Goal: Obtain resource: Obtain resource

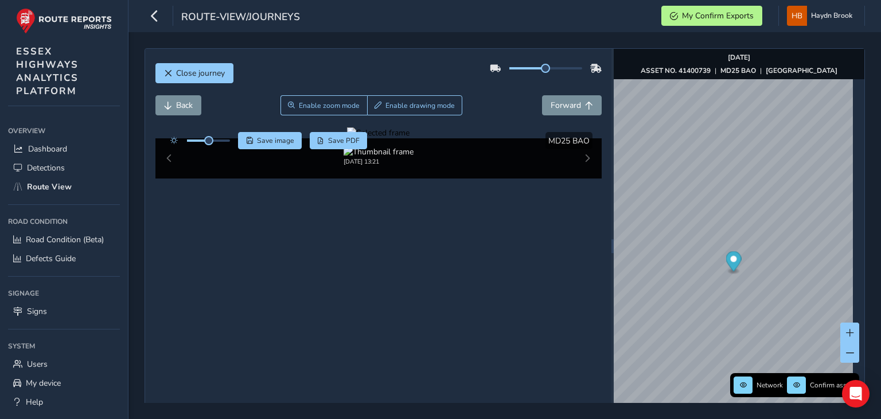
scroll to position [44, 0]
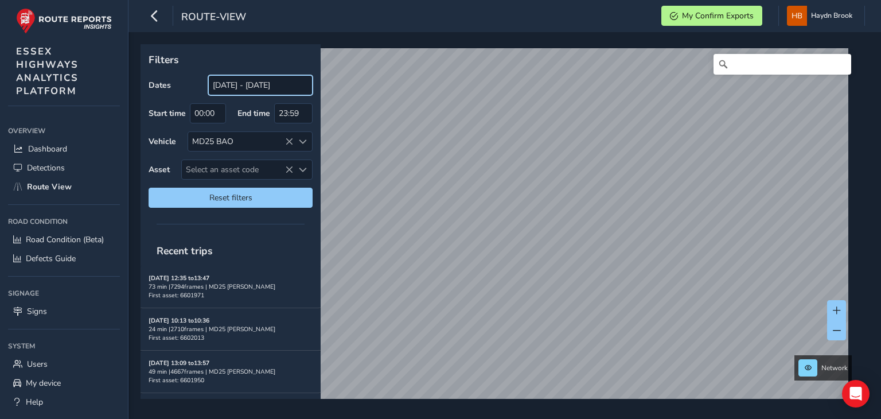
click at [238, 84] on input "[DATE] - [DATE]" at bounding box center [260, 85] width 104 height 20
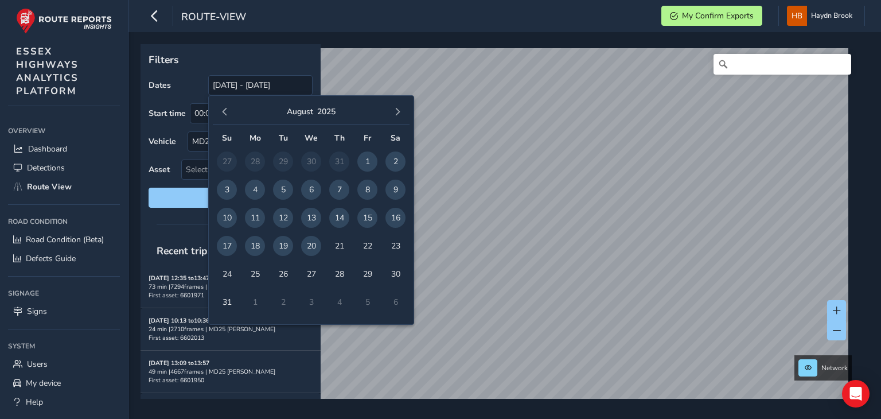
click at [313, 245] on span "20" at bounding box center [311, 246] width 20 height 20
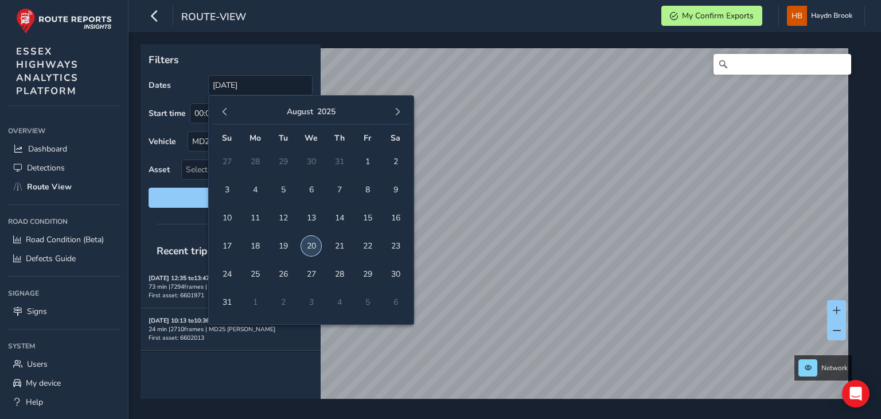
click at [313, 245] on span "20" at bounding box center [311, 246] width 20 height 20
type input "[DATE] - [DATE]"
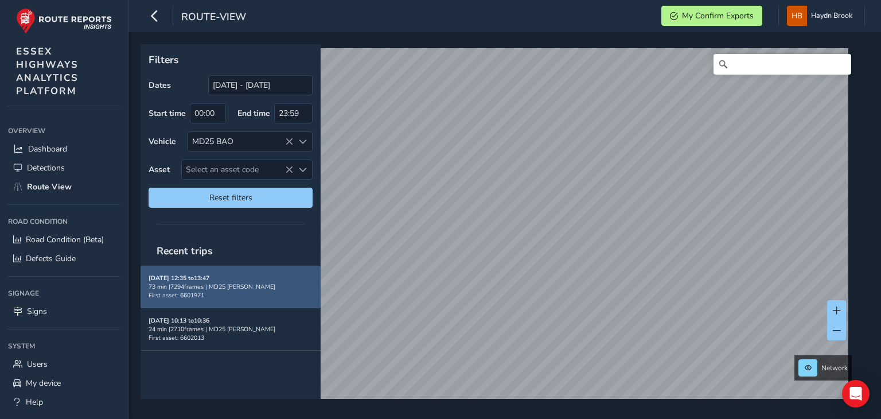
click at [256, 277] on div "[DATE] 12:35 to 13:47 73 min | 7294 frames | MD25 BAO First asset: 6601971" at bounding box center [230, 286] width 164 height 26
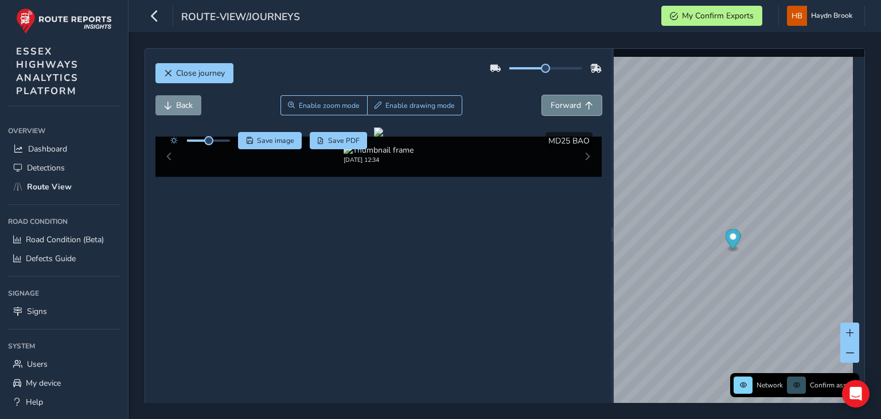
click at [551, 103] on span "Forward" at bounding box center [565, 105] width 30 height 11
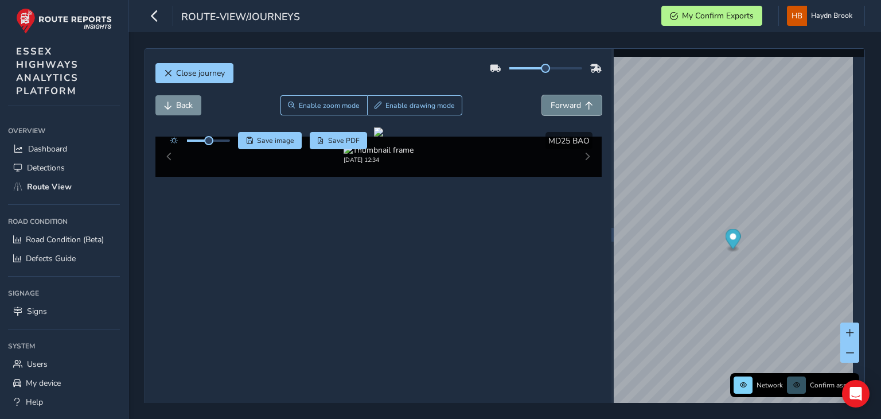
click at [551, 103] on span "Forward" at bounding box center [565, 105] width 30 height 11
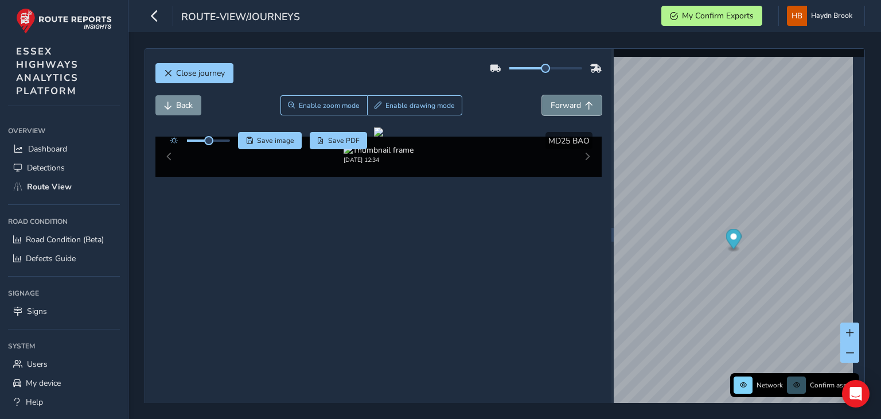
click at [551, 103] on span "Forward" at bounding box center [565, 105] width 30 height 11
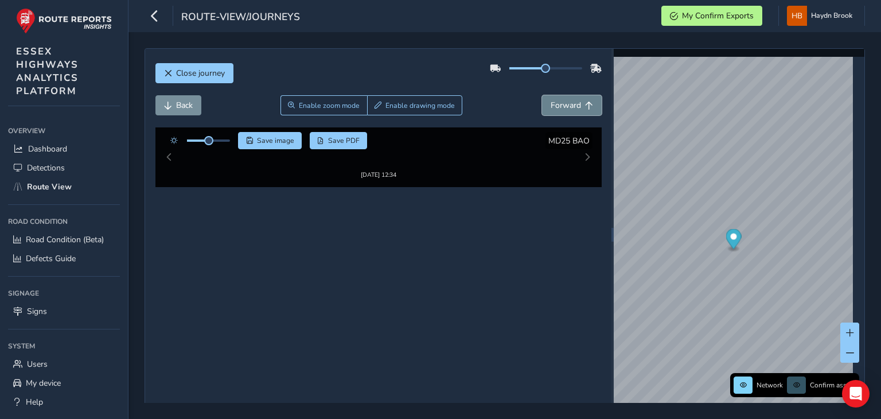
click at [551, 103] on span "Forward" at bounding box center [565, 105] width 30 height 11
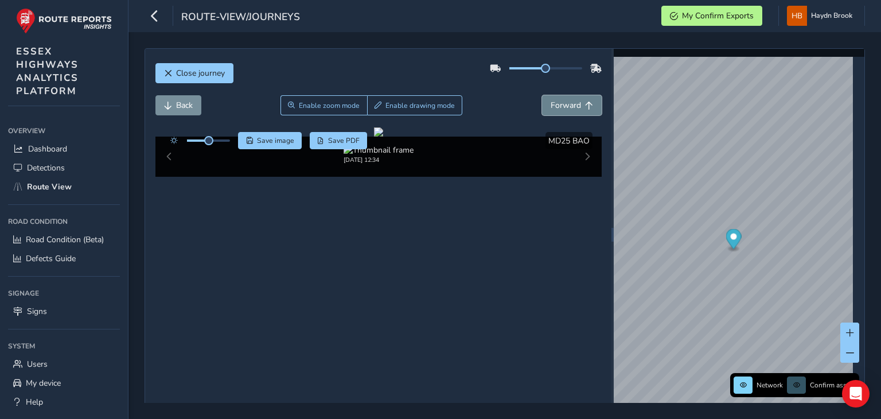
click at [551, 103] on span "Forward" at bounding box center [565, 105] width 30 height 11
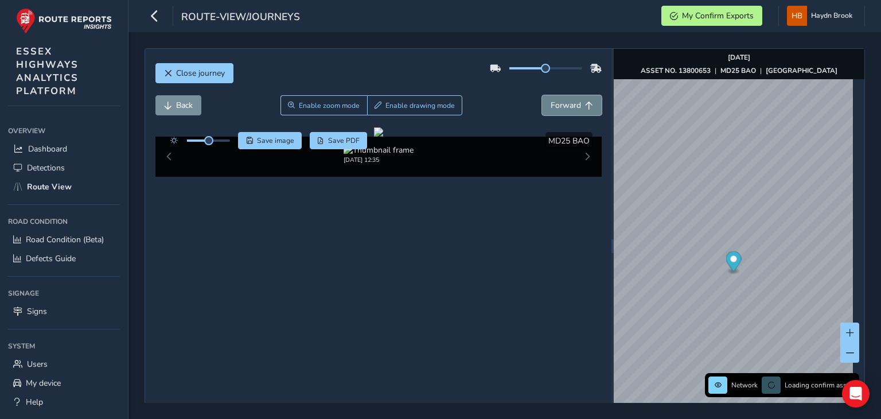
click at [551, 103] on span "Forward" at bounding box center [565, 105] width 30 height 11
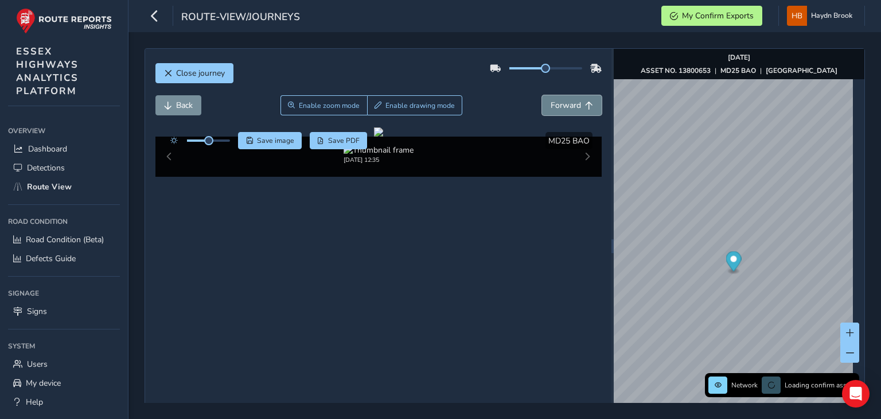
click at [551, 103] on span "Forward" at bounding box center [565, 105] width 30 height 11
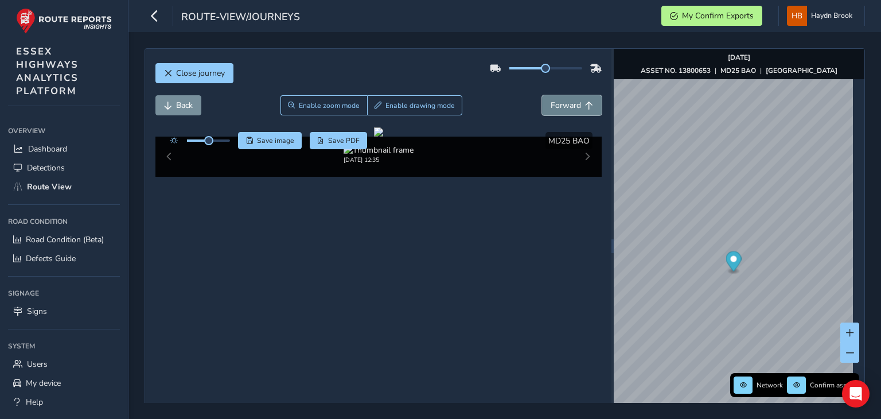
click at [551, 103] on span "Forward" at bounding box center [565, 105] width 30 height 11
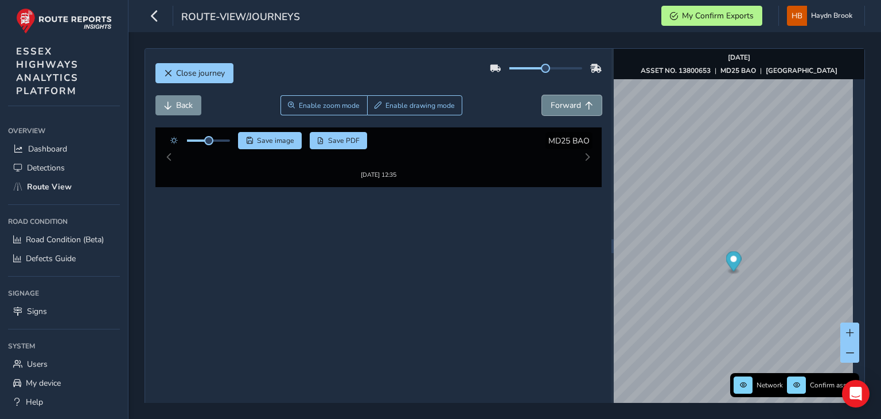
click at [551, 103] on span "Forward" at bounding box center [565, 105] width 30 height 11
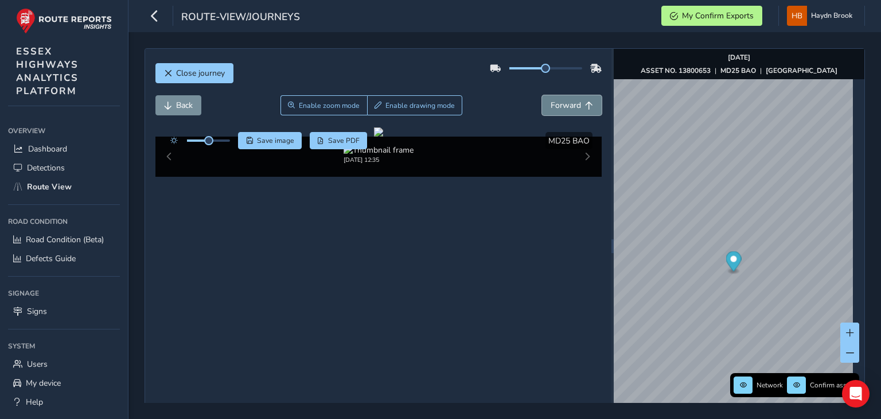
click at [551, 103] on span "Forward" at bounding box center [565, 105] width 30 height 11
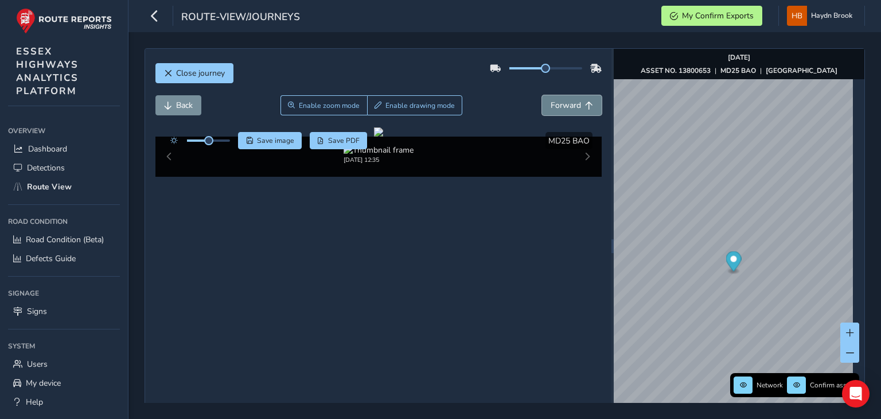
click at [551, 103] on span "Forward" at bounding box center [565, 105] width 30 height 11
click at [840, 357] on button at bounding box center [849, 352] width 19 height 20
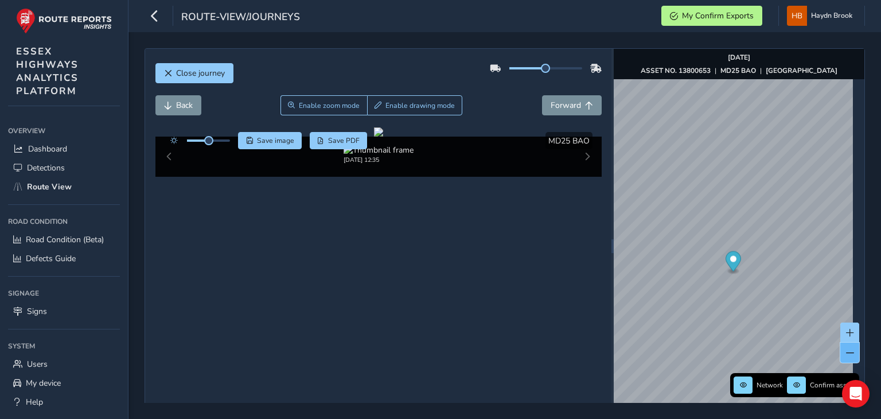
click at [840, 357] on button at bounding box center [849, 352] width 19 height 20
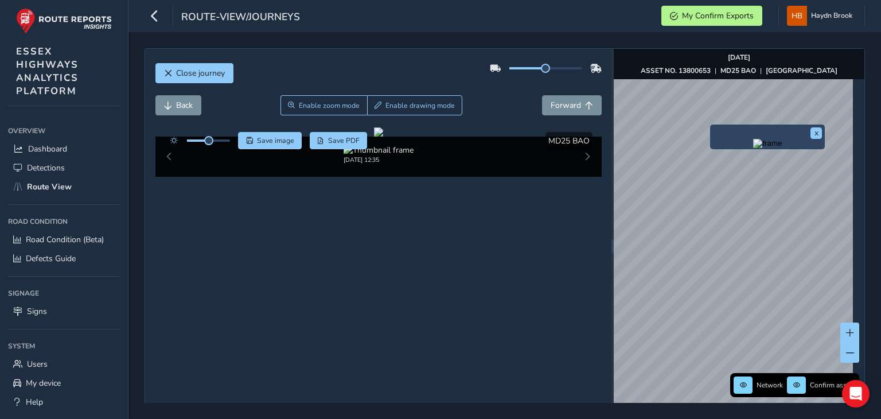
click at [753, 145] on img "Preview frame" at bounding box center [767, 143] width 29 height 9
click at [556, 100] on span "Forward" at bounding box center [565, 105] width 30 height 11
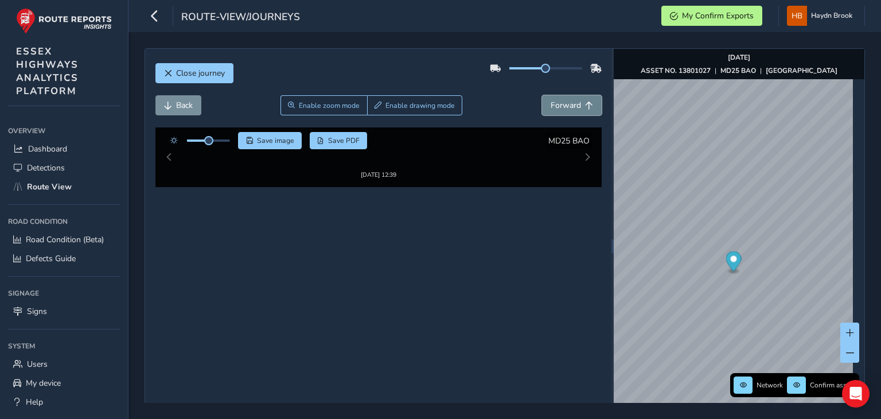
click at [556, 100] on span "Forward" at bounding box center [565, 105] width 30 height 11
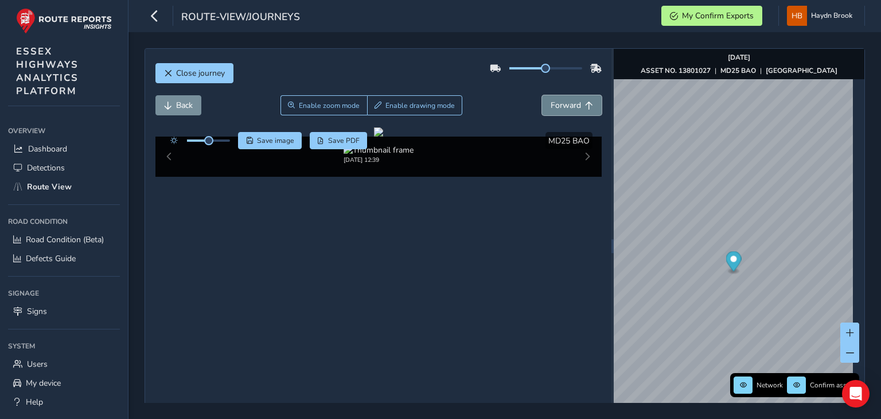
click at [556, 100] on span "Forward" at bounding box center [565, 105] width 30 height 11
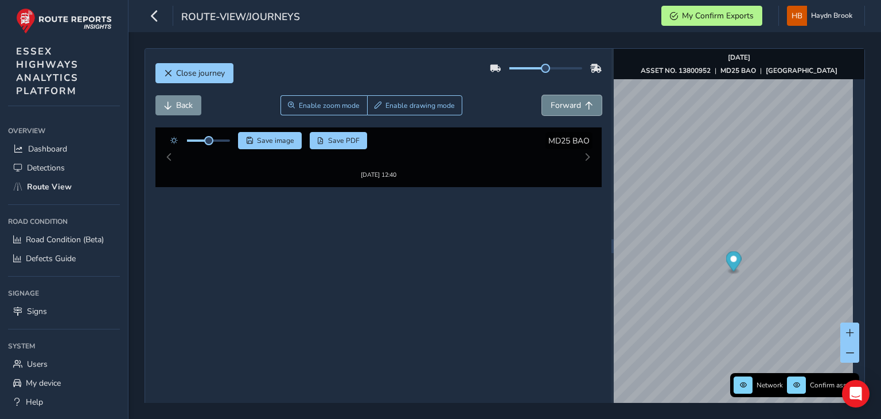
click at [556, 100] on span "Forward" at bounding box center [565, 105] width 30 height 11
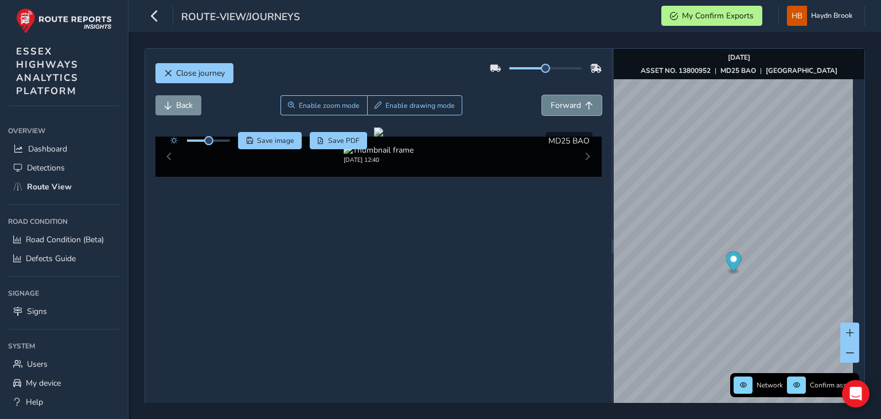
click at [556, 100] on span "Forward" at bounding box center [565, 105] width 30 height 11
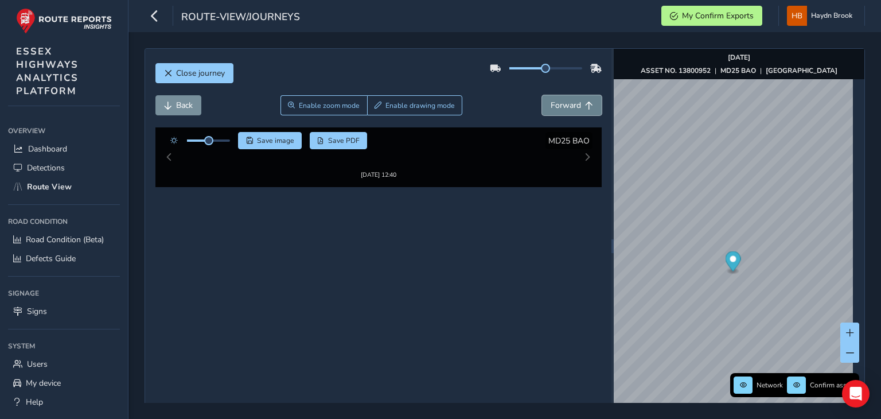
click at [556, 100] on span "Forward" at bounding box center [565, 105] width 30 height 11
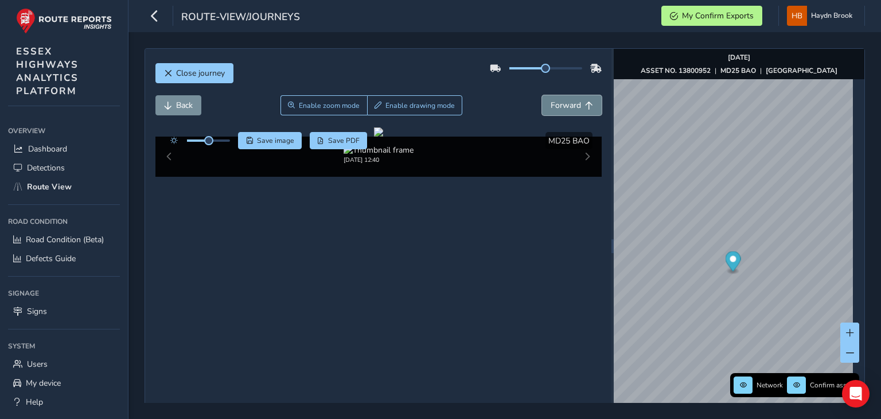
click at [556, 100] on span "Forward" at bounding box center [565, 105] width 30 height 11
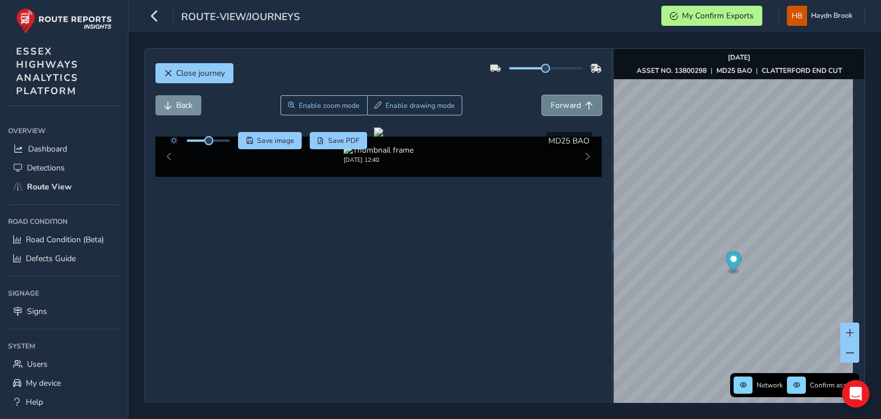
click at [556, 100] on span "Forward" at bounding box center [565, 105] width 30 height 11
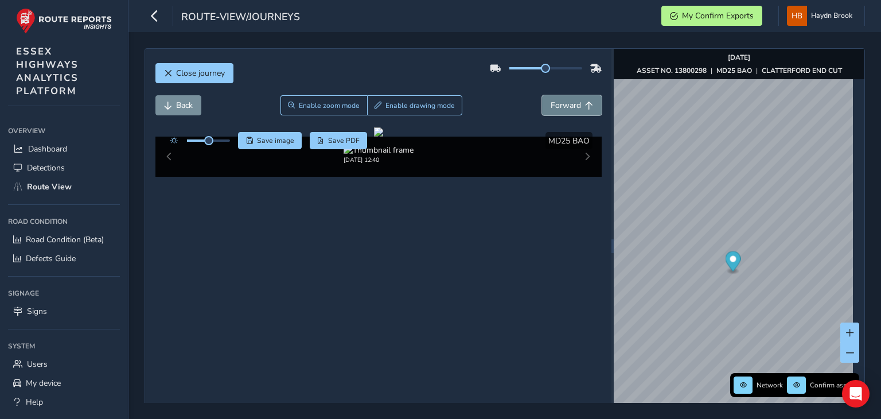
click at [556, 100] on span "Forward" at bounding box center [565, 105] width 30 height 11
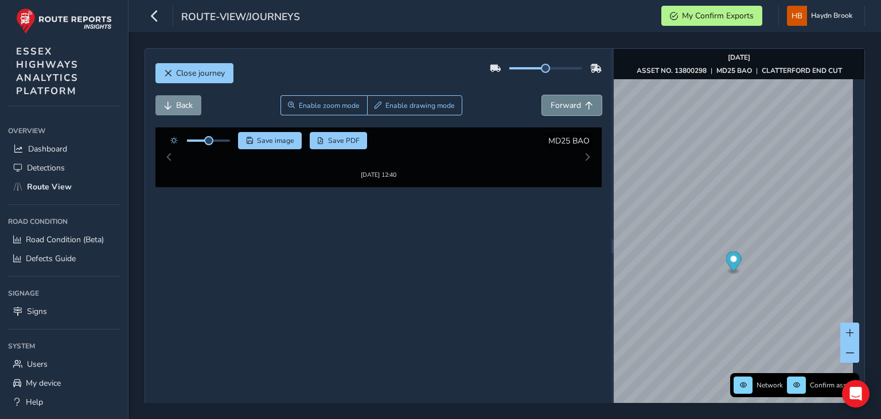
click at [556, 100] on span "Forward" at bounding box center [565, 105] width 30 height 11
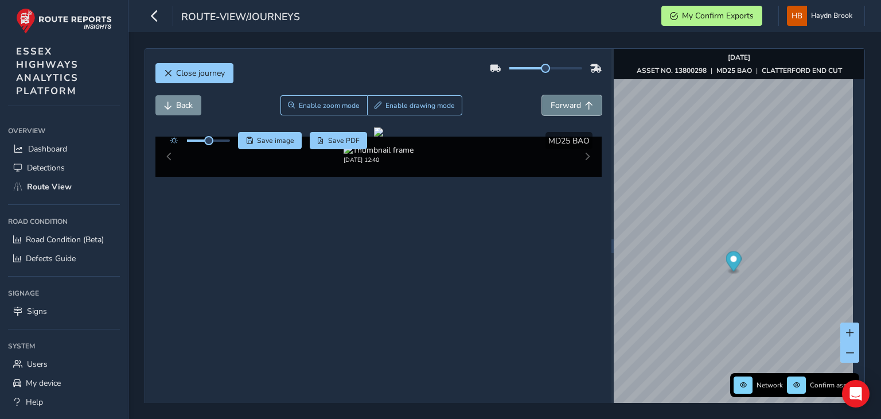
click at [556, 100] on span "Forward" at bounding box center [565, 105] width 30 height 11
click at [199, 108] on button "Back" at bounding box center [178, 105] width 46 height 20
click at [570, 101] on span "Forward" at bounding box center [565, 105] width 30 height 11
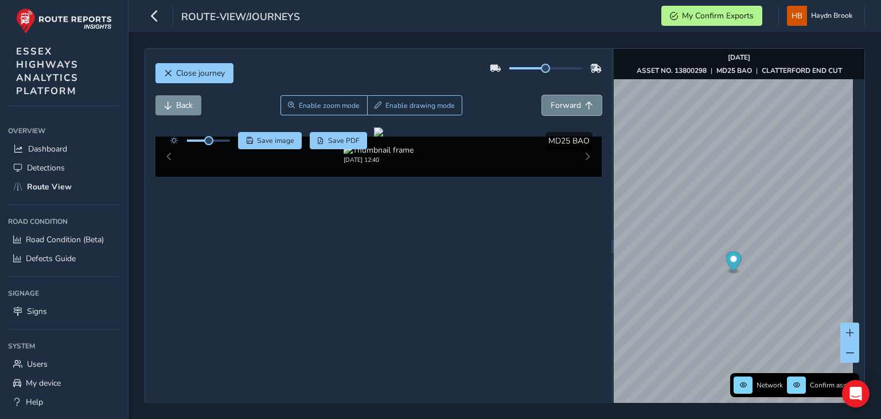
click at [570, 101] on span "Forward" at bounding box center [565, 105] width 30 height 11
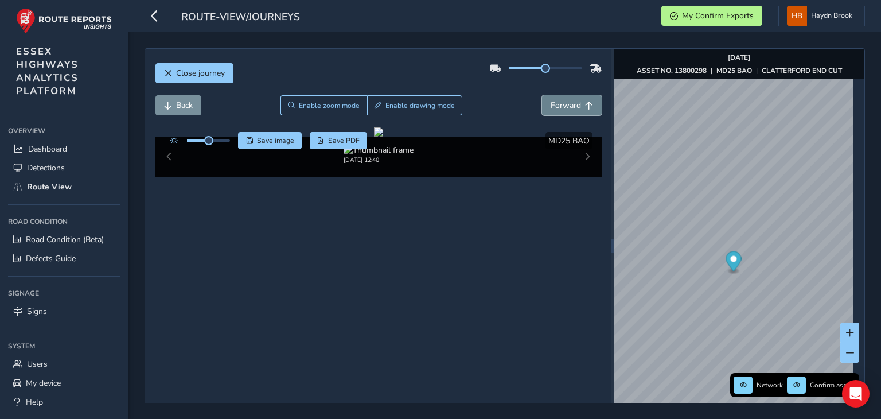
click at [570, 101] on span "Forward" at bounding box center [565, 105] width 30 height 11
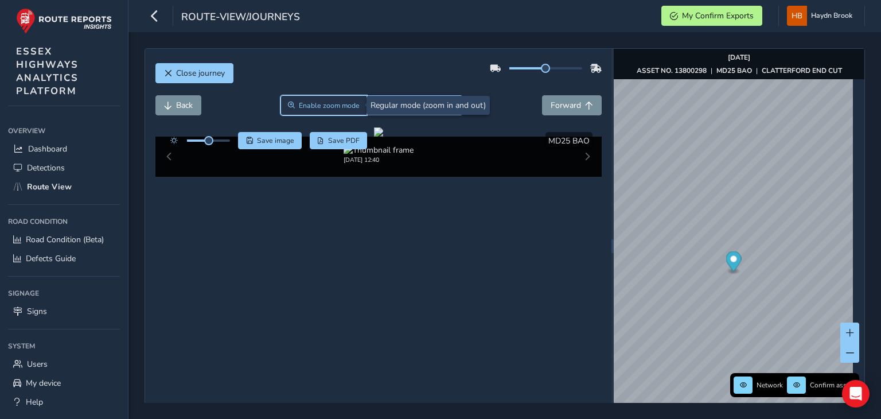
click at [344, 96] on button "Enable zoom mode" at bounding box center [323, 105] width 87 height 20
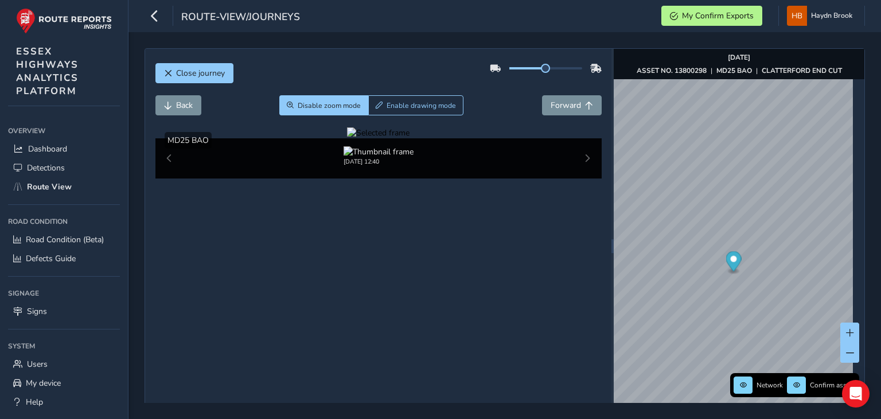
click at [409, 138] on div at bounding box center [378, 132] width 62 height 11
click at [403, 268] on img at bounding box center [490, 205] width 1651 height 929
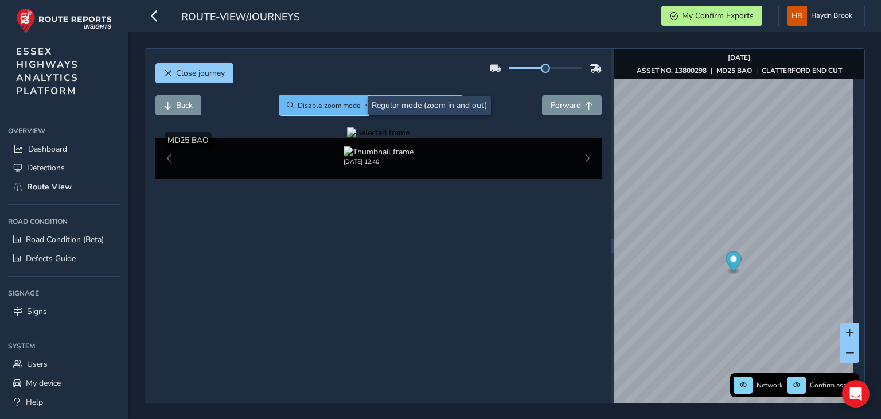
click at [347, 97] on button "Disable zoom mode" at bounding box center [323, 105] width 89 height 20
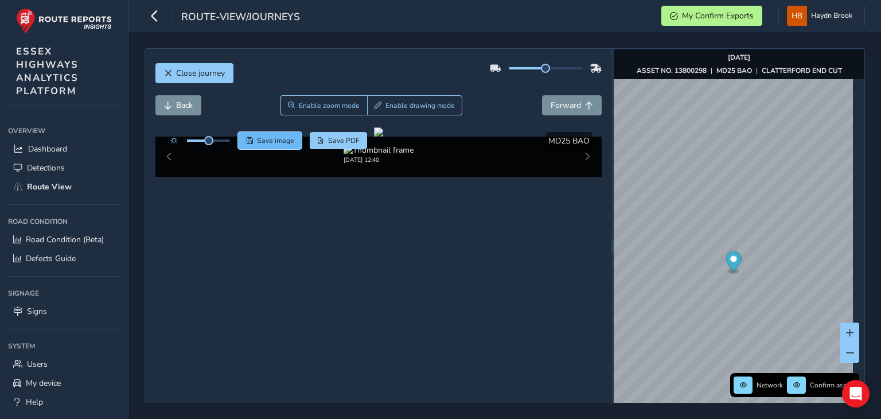
click at [264, 145] on button "Save image" at bounding box center [270, 140] width 64 height 17
click at [566, 106] on span "Forward" at bounding box center [565, 105] width 30 height 11
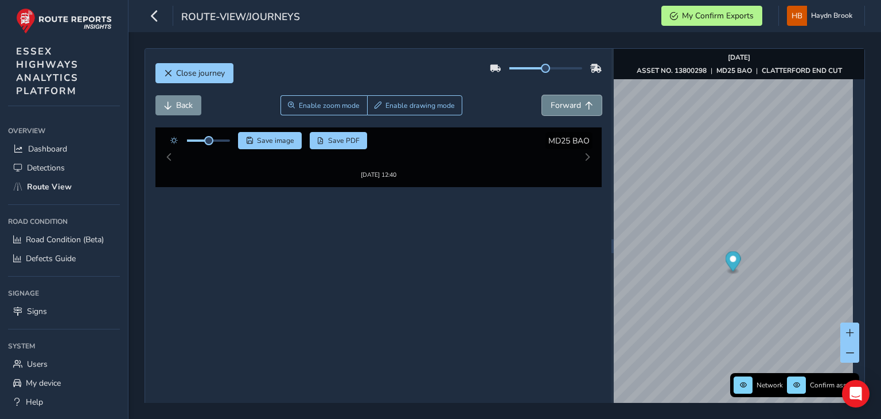
click at [566, 106] on span "Forward" at bounding box center [565, 105] width 30 height 11
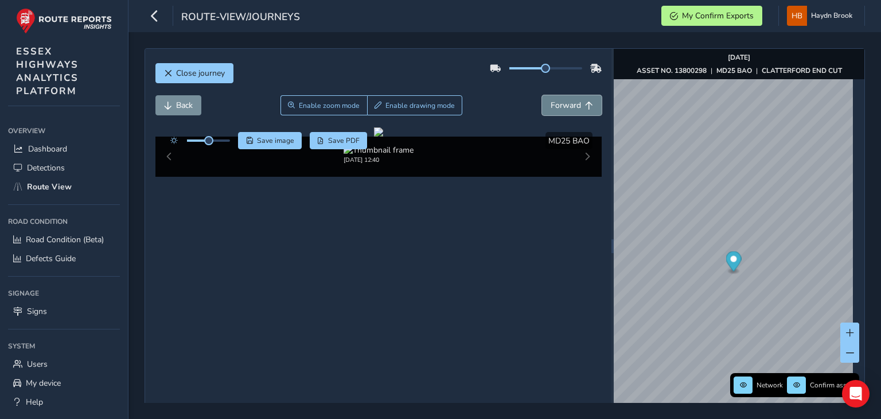
click at [566, 106] on span "Forward" at bounding box center [565, 105] width 30 height 11
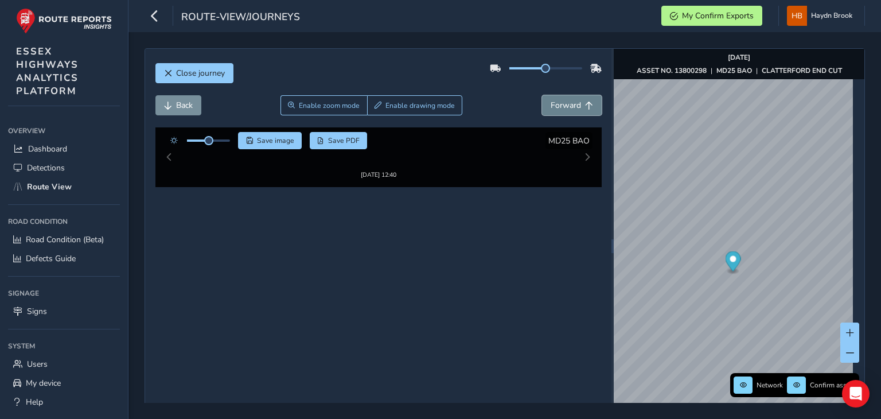
click at [566, 106] on span "Forward" at bounding box center [565, 105] width 30 height 11
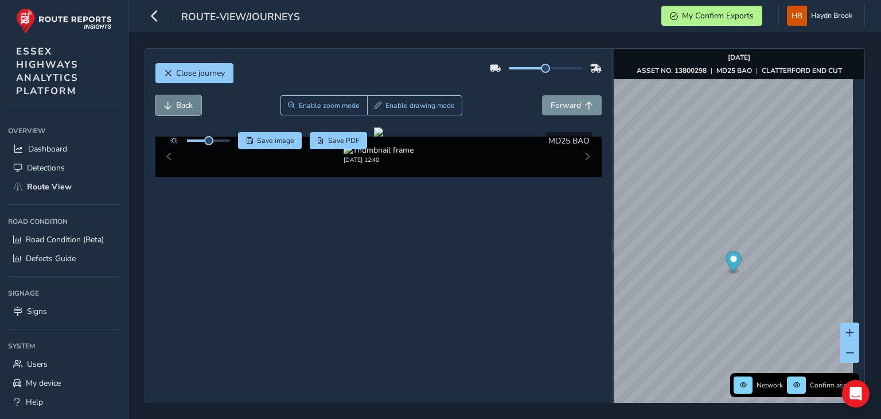
click at [193, 102] on span "Back" at bounding box center [184, 105] width 17 height 11
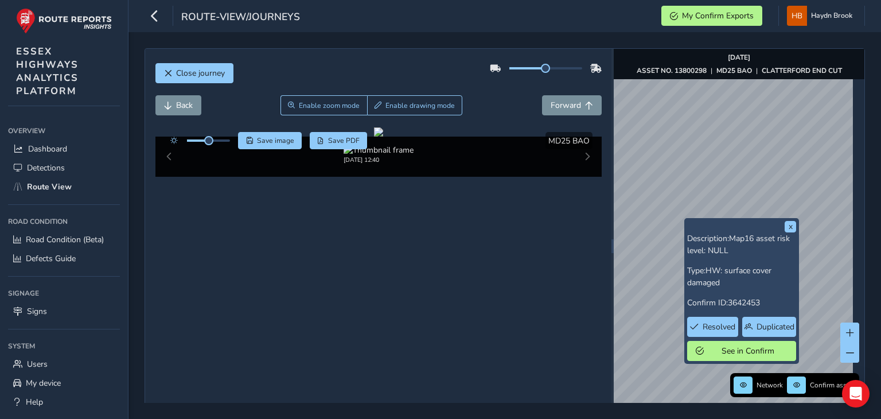
click at [695, 260] on div "x Description: Map16 asset risk level: NULL Type: HW: surface cover damaged Con…" at bounding box center [738, 246] width 251 height 394
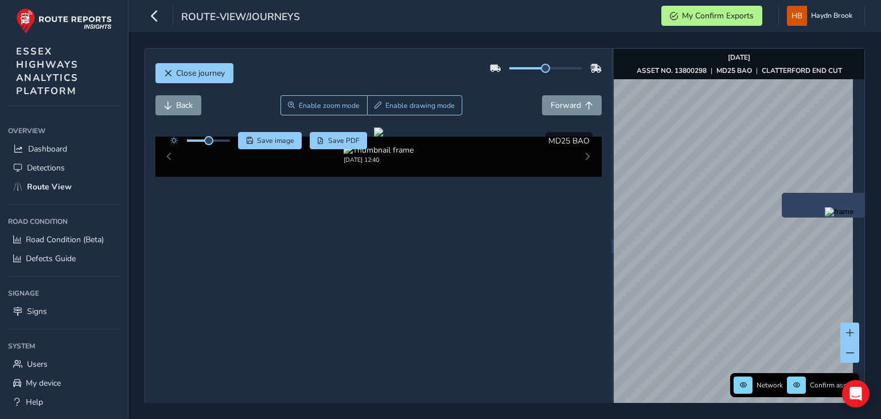
click at [824, 216] on img "Preview frame" at bounding box center [838, 211] width 29 height 9
click at [575, 109] on button "Forward" at bounding box center [572, 105] width 60 height 20
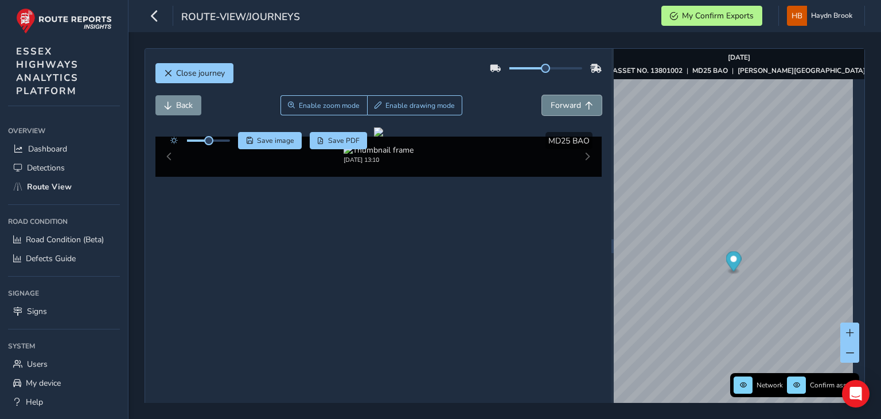
click at [564, 101] on span "Forward" at bounding box center [565, 105] width 30 height 11
click at [569, 111] on button "Forward" at bounding box center [572, 105] width 60 height 20
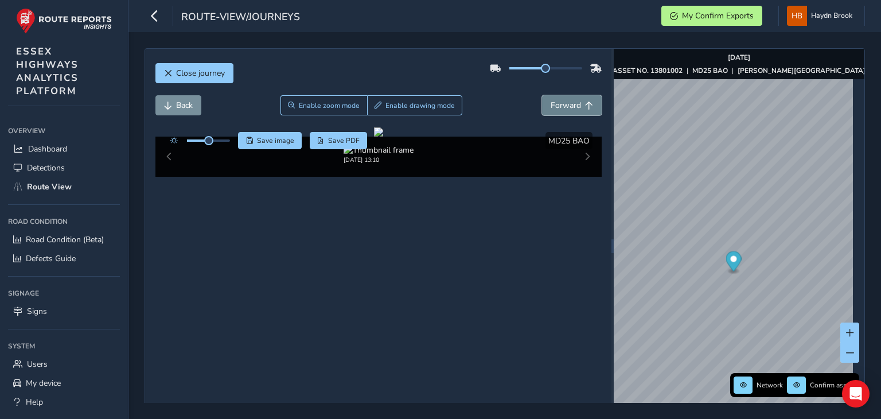
click at [569, 111] on button "Forward" at bounding box center [572, 105] width 60 height 20
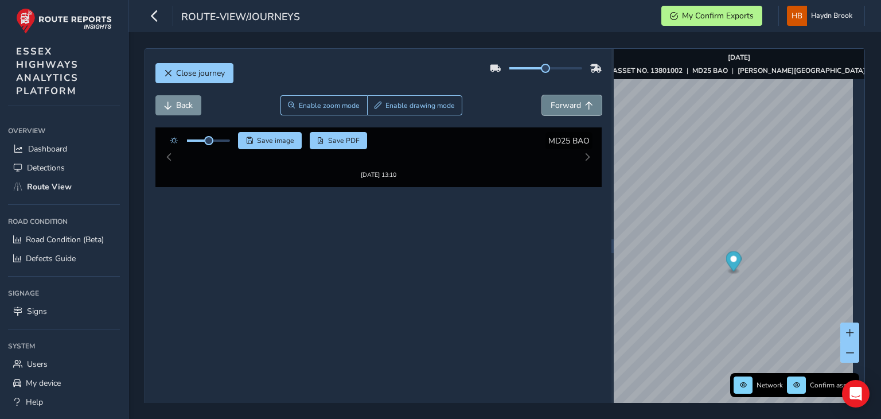
click at [569, 111] on button "Forward" at bounding box center [572, 105] width 60 height 20
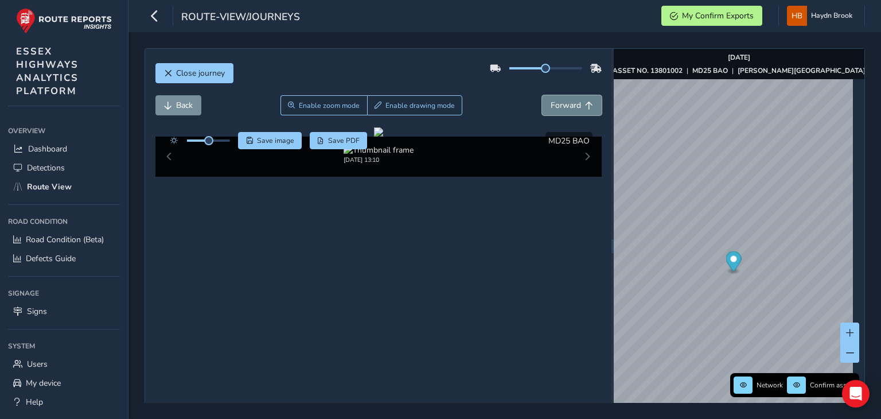
click at [569, 111] on button "Forward" at bounding box center [572, 105] width 60 height 20
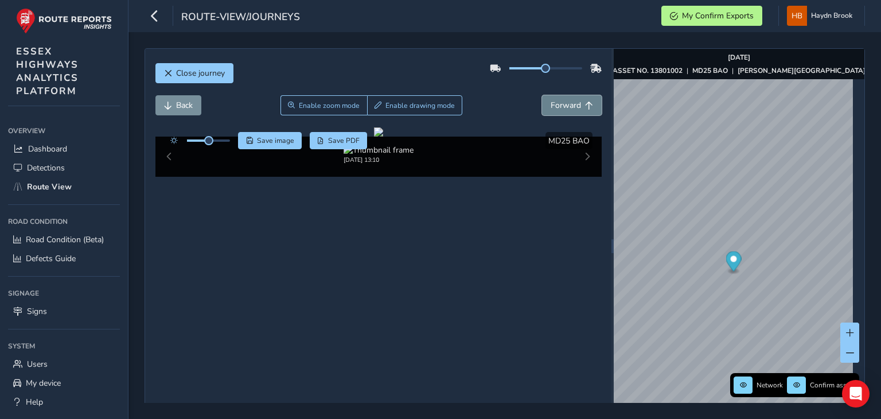
click at [569, 111] on button "Forward" at bounding box center [572, 105] width 60 height 20
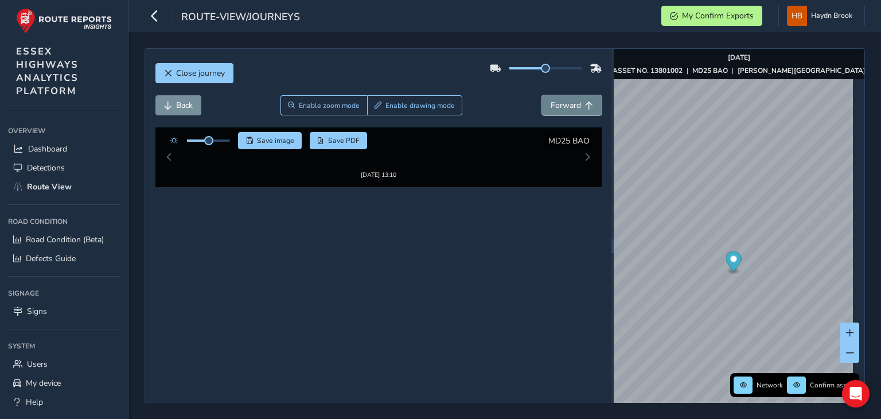
click at [569, 111] on button "Forward" at bounding box center [572, 105] width 60 height 20
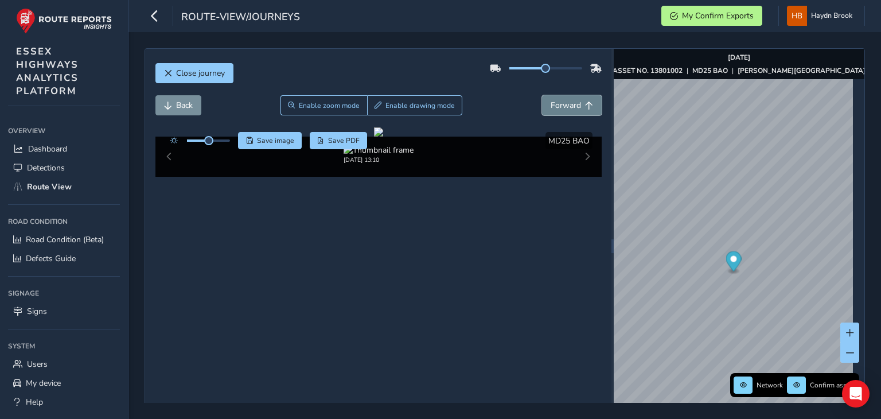
click at [569, 111] on button "Forward" at bounding box center [572, 105] width 60 height 20
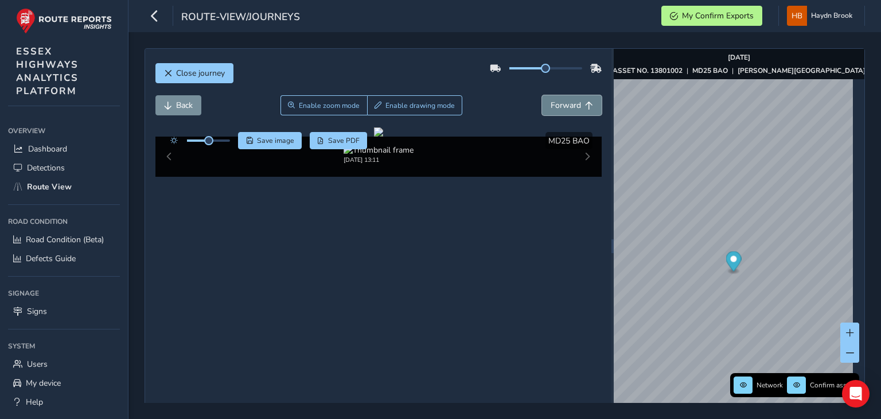
click at [569, 111] on button "Forward" at bounding box center [572, 105] width 60 height 20
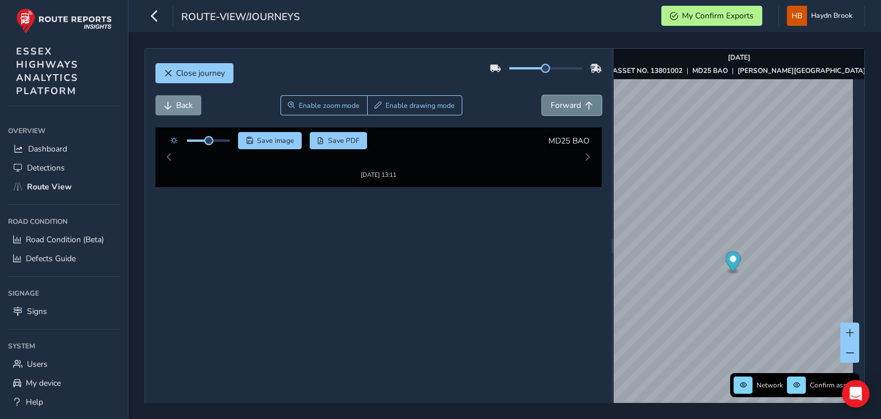
click at [569, 111] on button "Forward" at bounding box center [572, 105] width 60 height 20
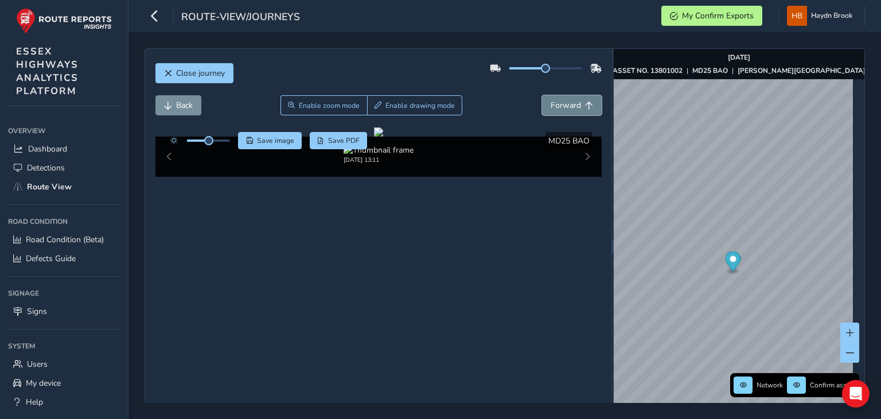
click at [569, 111] on button "Forward" at bounding box center [572, 105] width 60 height 20
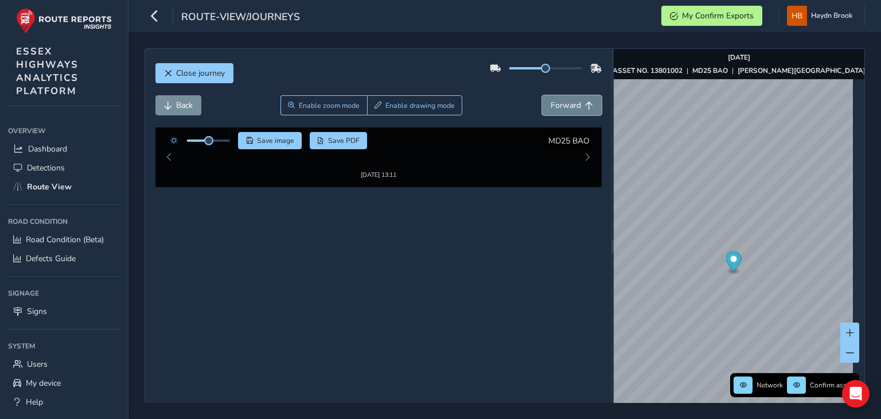
click at [569, 111] on button "Forward" at bounding box center [572, 105] width 60 height 20
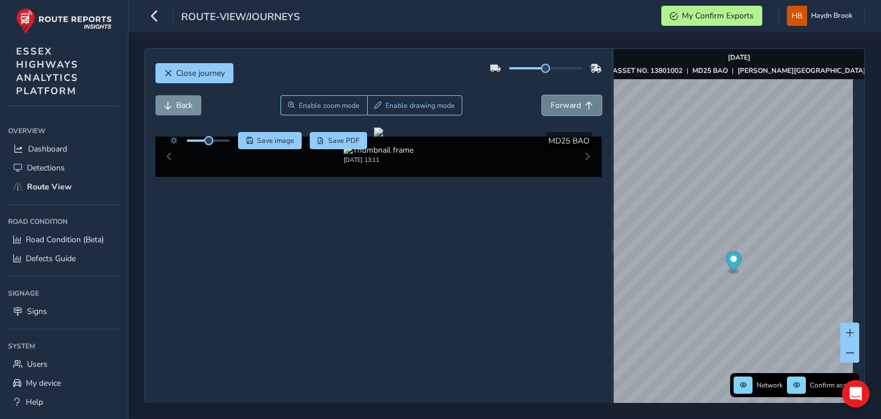
click at [569, 111] on button "Forward" at bounding box center [572, 105] width 60 height 20
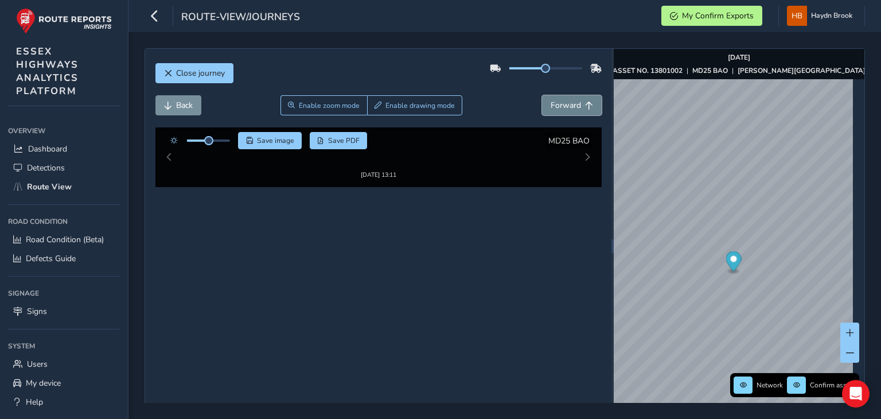
click at [569, 111] on button "Forward" at bounding box center [572, 105] width 60 height 20
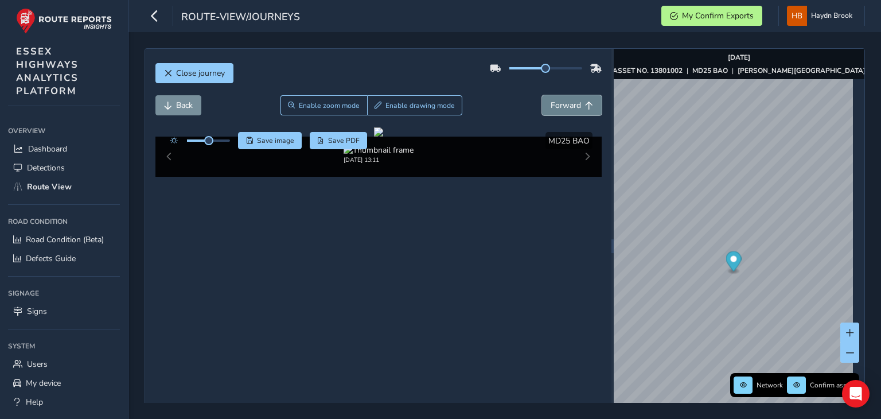
click at [569, 111] on button "Forward" at bounding box center [572, 105] width 60 height 20
click at [585, 108] on span "Forward" at bounding box center [589, 105] width 8 height 8
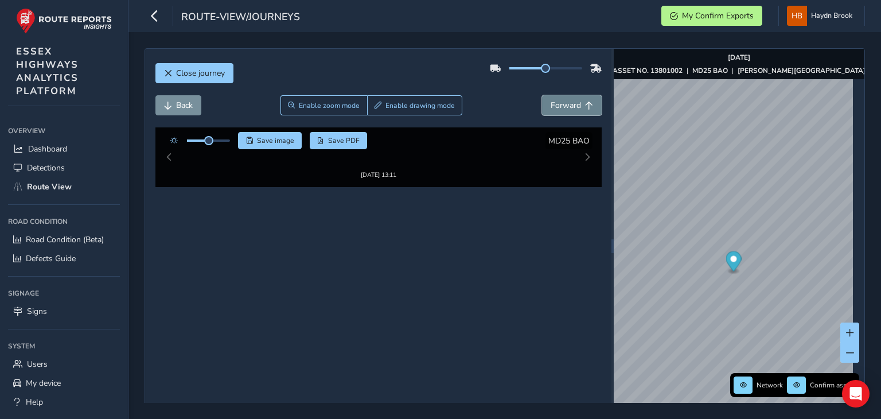
click at [585, 108] on span "Forward" at bounding box center [589, 105] width 8 height 8
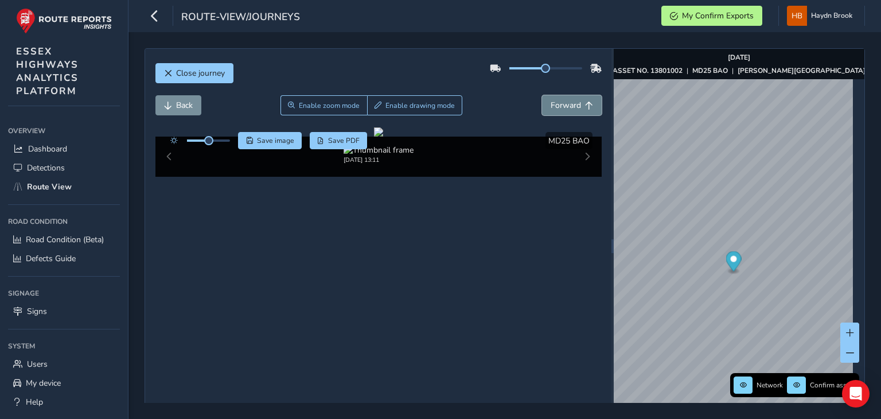
click at [585, 108] on span "Forward" at bounding box center [589, 105] width 8 height 8
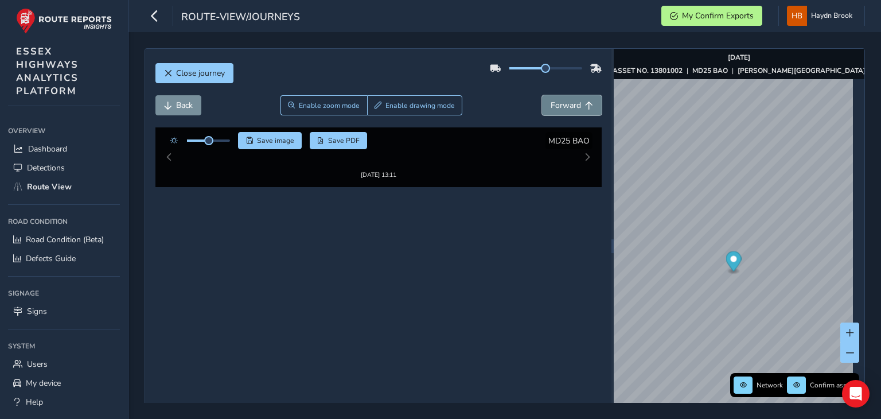
click at [585, 108] on span "Forward" at bounding box center [589, 105] width 8 height 8
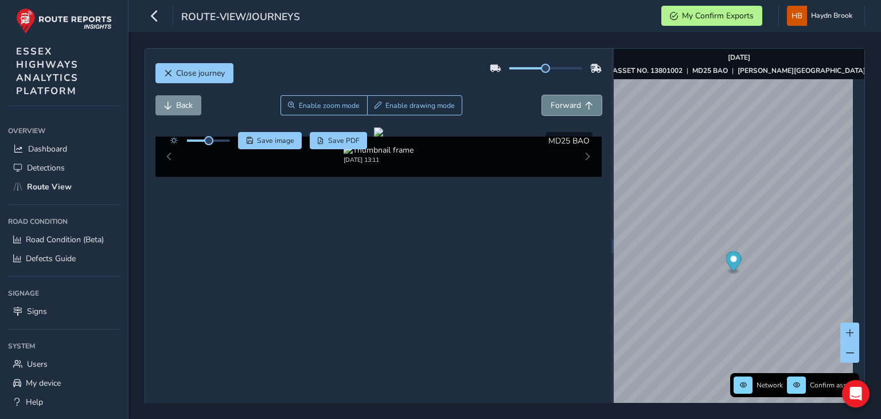
click at [585, 108] on span "Forward" at bounding box center [589, 105] width 8 height 8
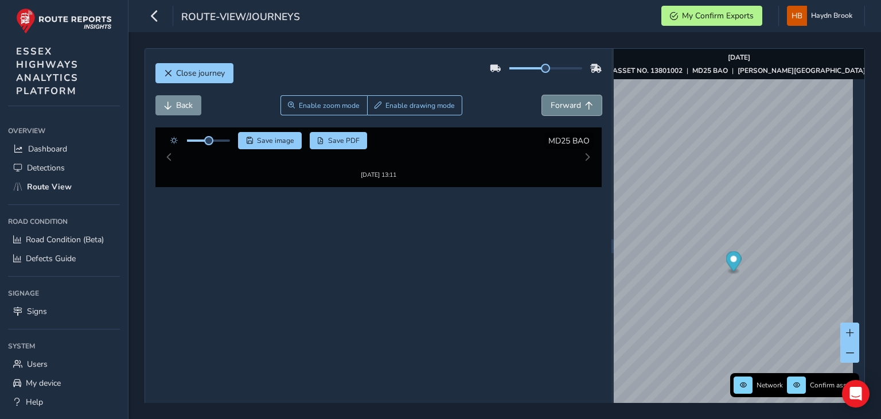
click at [585, 108] on span "Forward" at bounding box center [589, 105] width 8 height 8
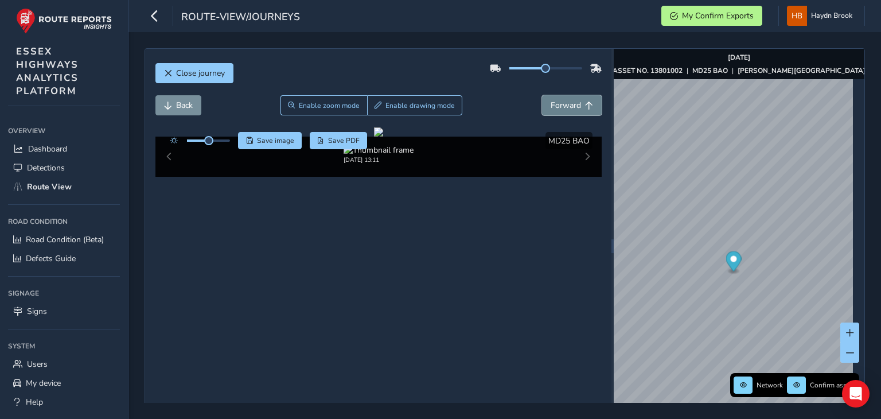
click at [585, 108] on span "Forward" at bounding box center [589, 105] width 8 height 8
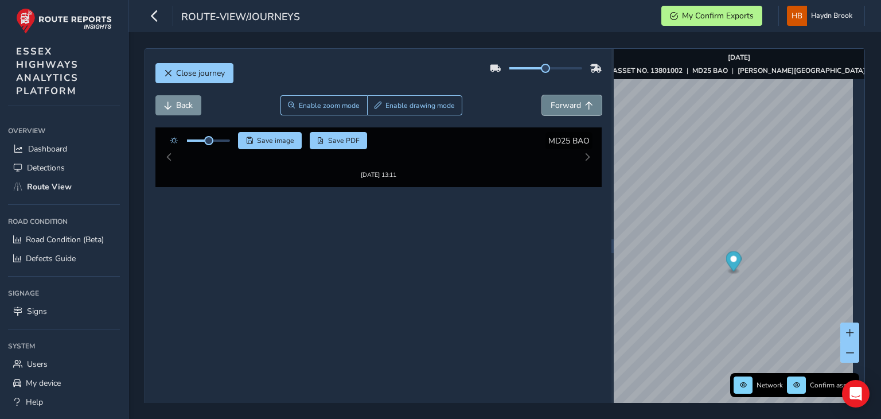
click at [585, 108] on span "Forward" at bounding box center [589, 105] width 8 height 8
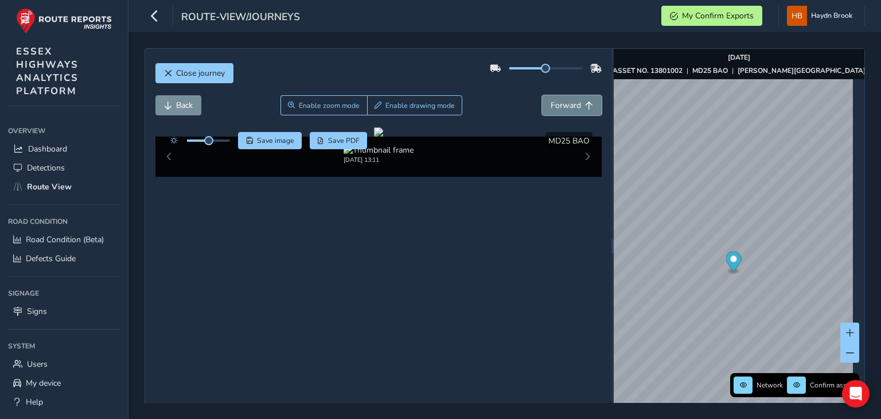
click at [585, 108] on span "Forward" at bounding box center [589, 105] width 8 height 8
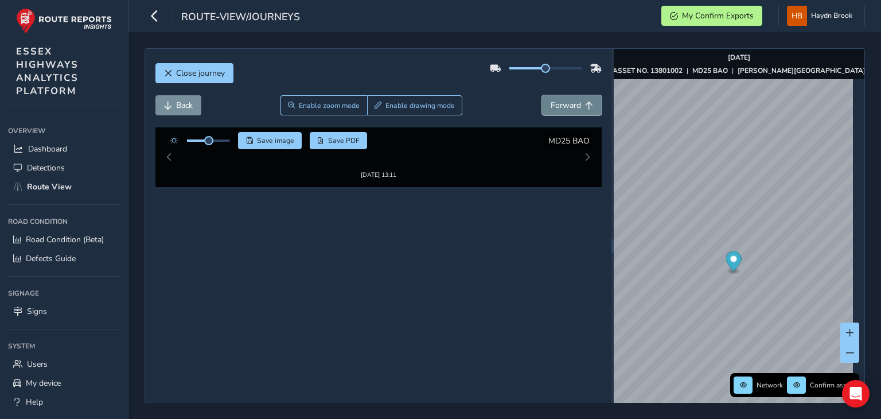
click at [585, 108] on span "Forward" at bounding box center [589, 105] width 8 height 8
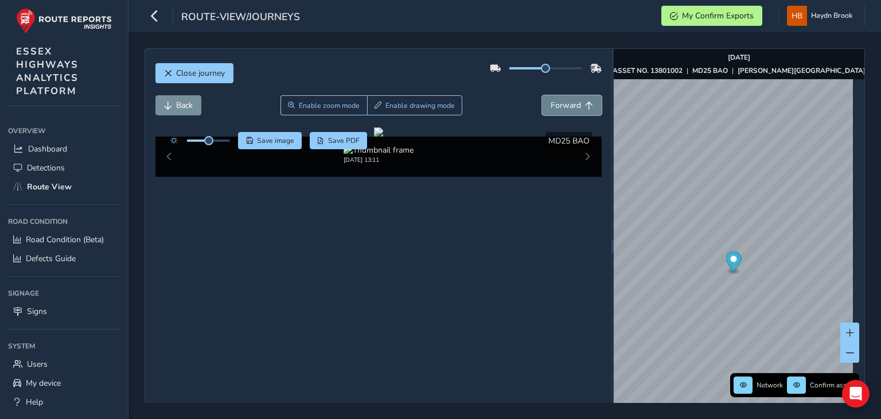
click at [585, 108] on span "Forward" at bounding box center [589, 105] width 8 height 8
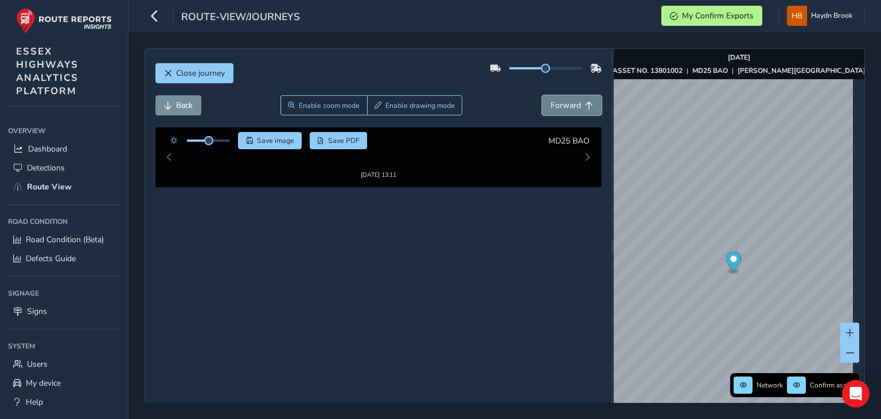
click at [585, 108] on span "Forward" at bounding box center [589, 105] width 8 height 8
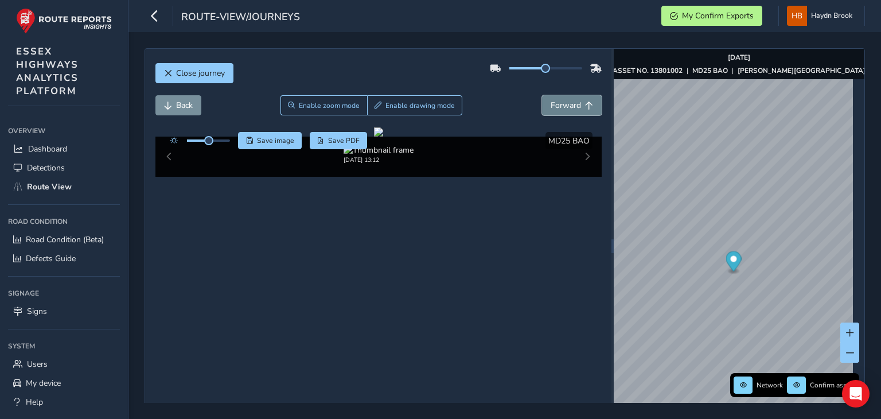
click at [585, 108] on span "Forward" at bounding box center [589, 105] width 8 height 8
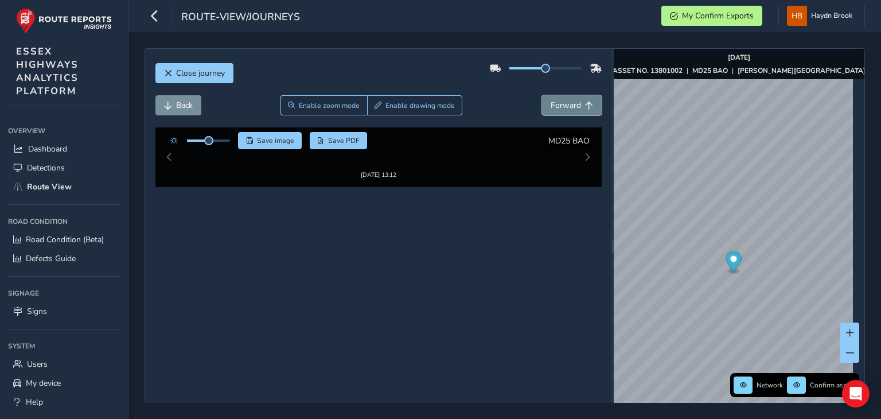
click at [585, 108] on span "Forward" at bounding box center [589, 105] width 8 height 8
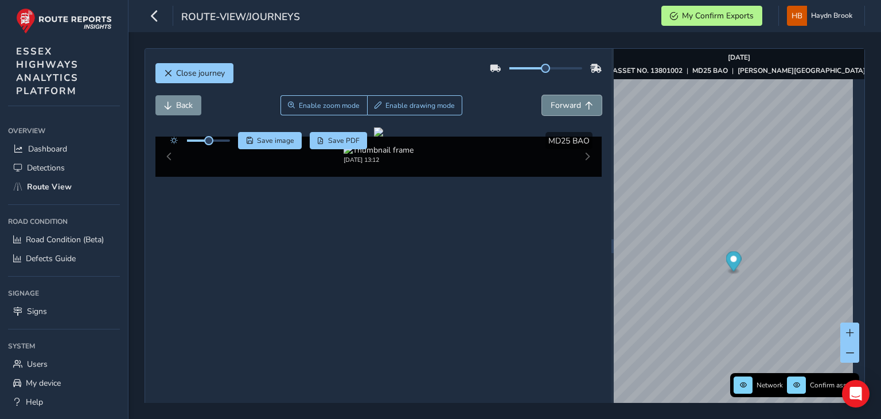
click at [585, 108] on span "Forward" at bounding box center [589, 105] width 8 height 8
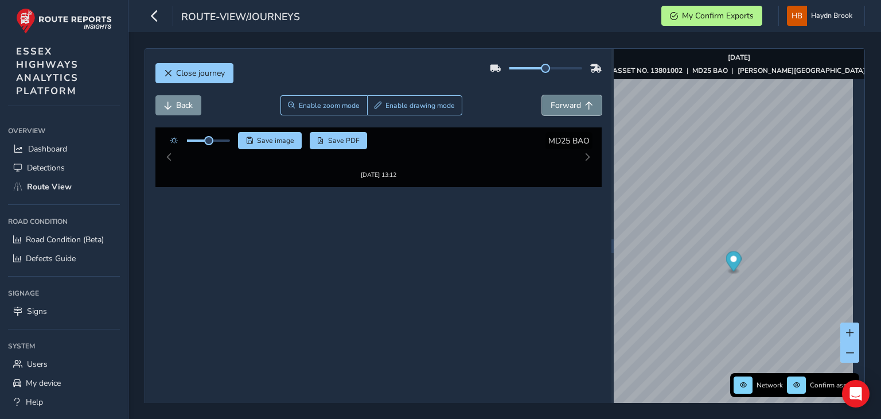
click at [585, 108] on span "Forward" at bounding box center [589, 105] width 8 height 8
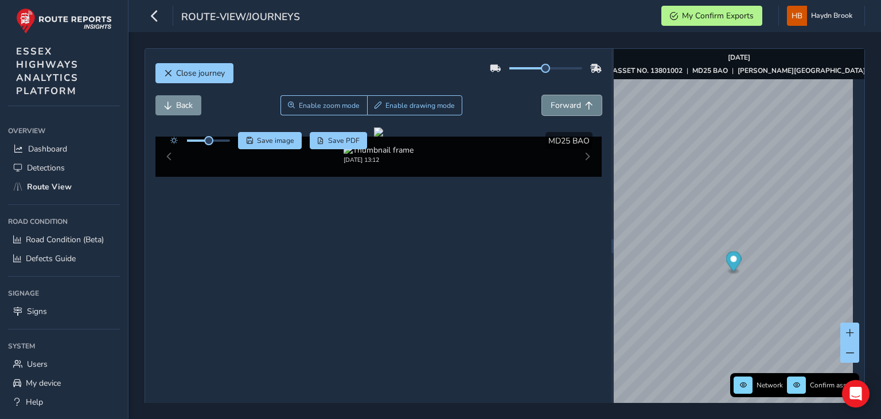
click at [585, 108] on span "Forward" at bounding box center [589, 105] width 8 height 8
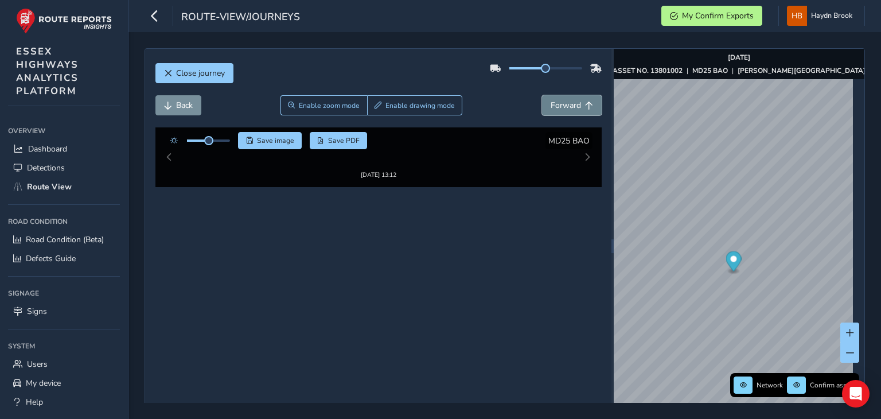
click at [585, 108] on span "Forward" at bounding box center [589, 105] width 8 height 8
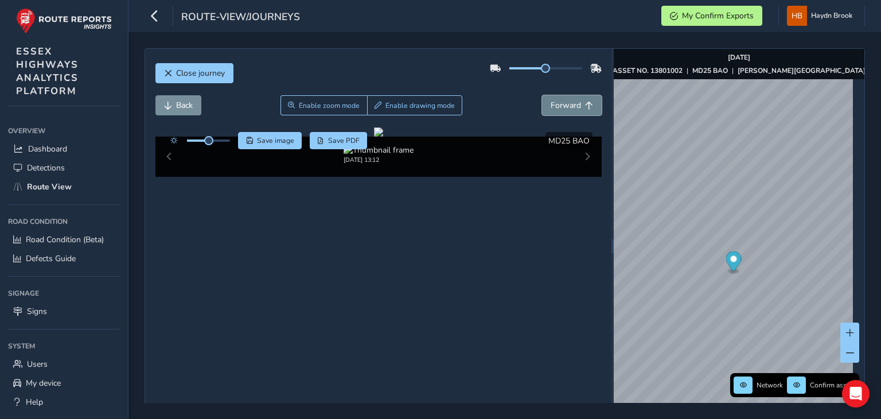
click at [585, 108] on span "Forward" at bounding box center [589, 105] width 8 height 8
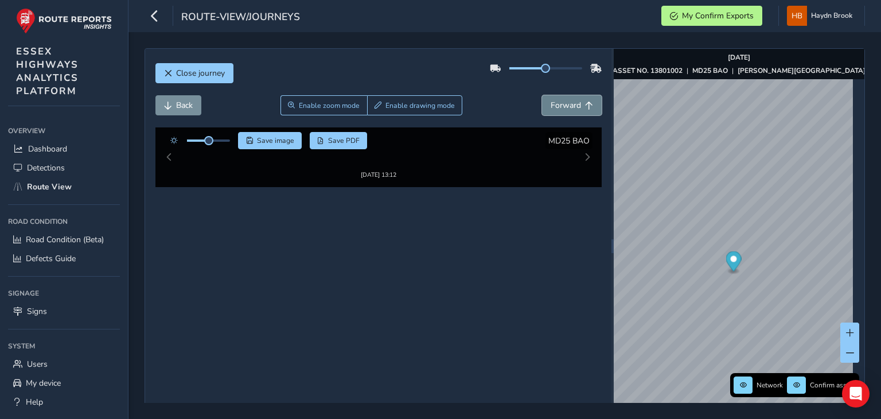
click at [585, 108] on span "Forward" at bounding box center [589, 105] width 8 height 8
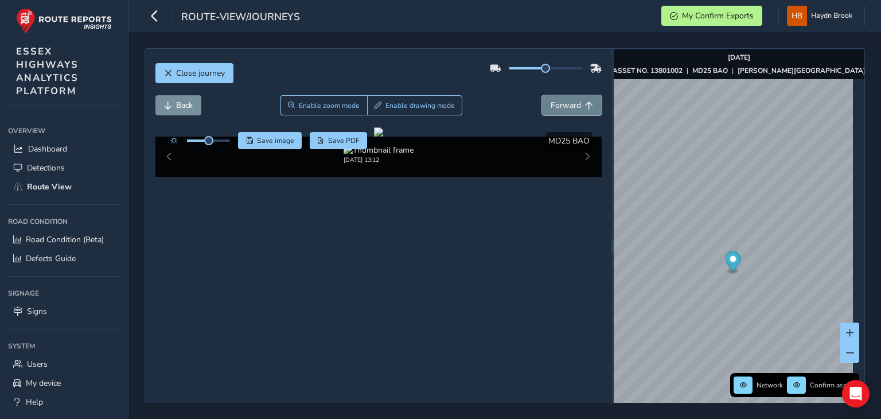
click at [585, 108] on span "Forward" at bounding box center [589, 105] width 8 height 8
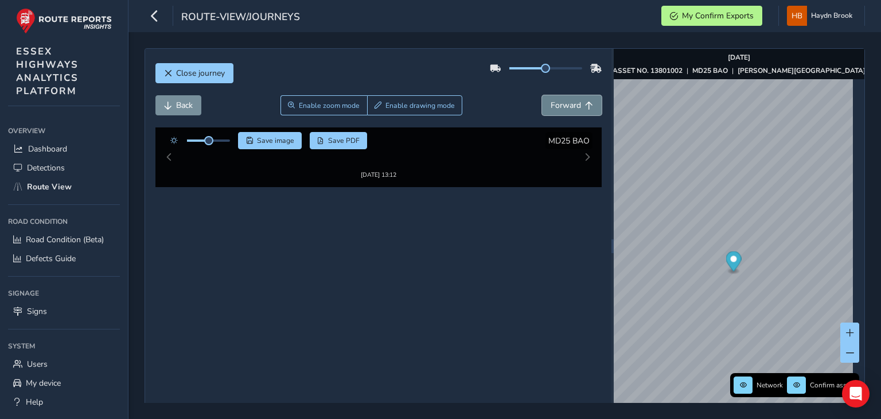
click at [585, 108] on span "Forward" at bounding box center [589, 105] width 8 height 8
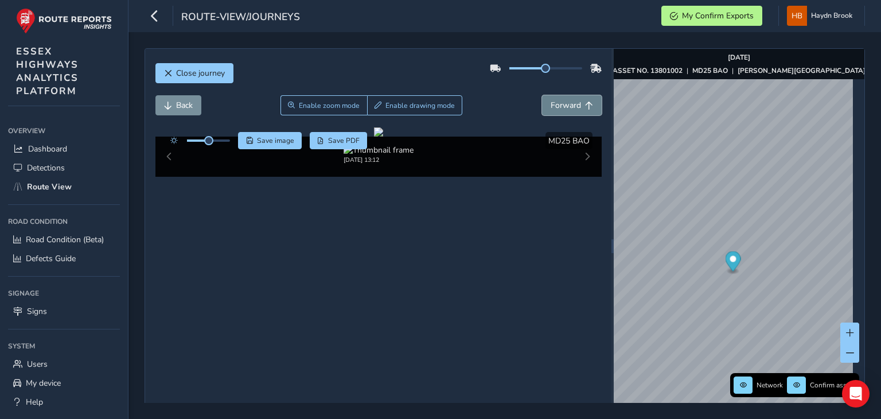
click at [585, 108] on span "Forward" at bounding box center [589, 105] width 8 height 8
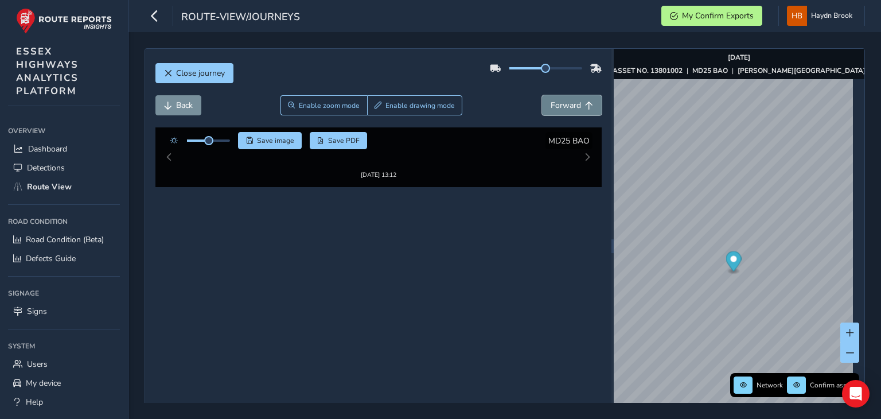
click at [585, 108] on span "Forward" at bounding box center [589, 105] width 8 height 8
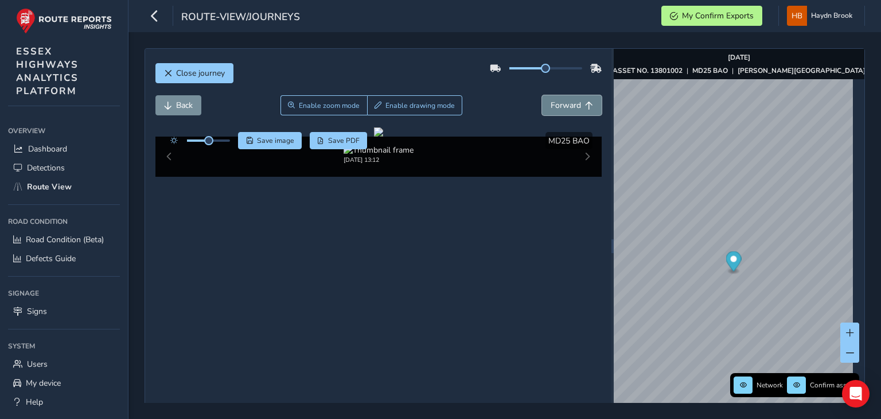
click at [585, 108] on span "Forward" at bounding box center [589, 105] width 8 height 8
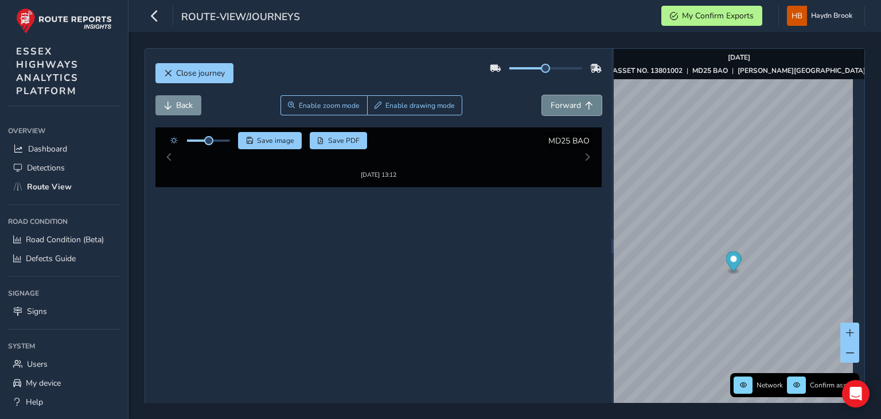
click at [585, 108] on span "Forward" at bounding box center [589, 105] width 8 height 8
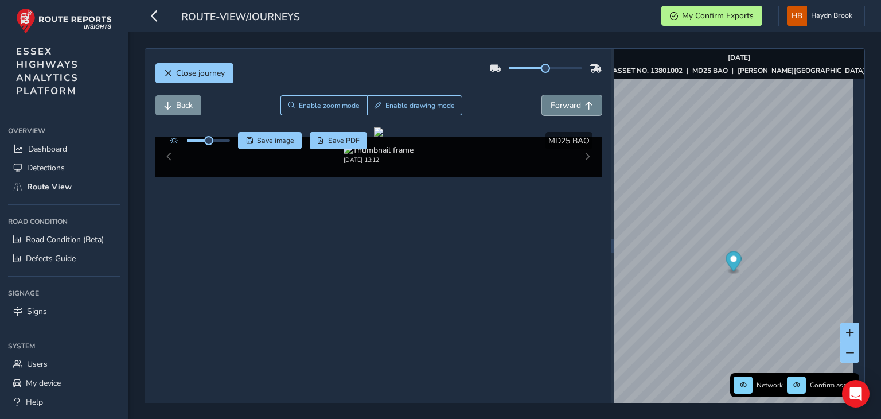
click at [585, 108] on span "Forward" at bounding box center [589, 105] width 8 height 8
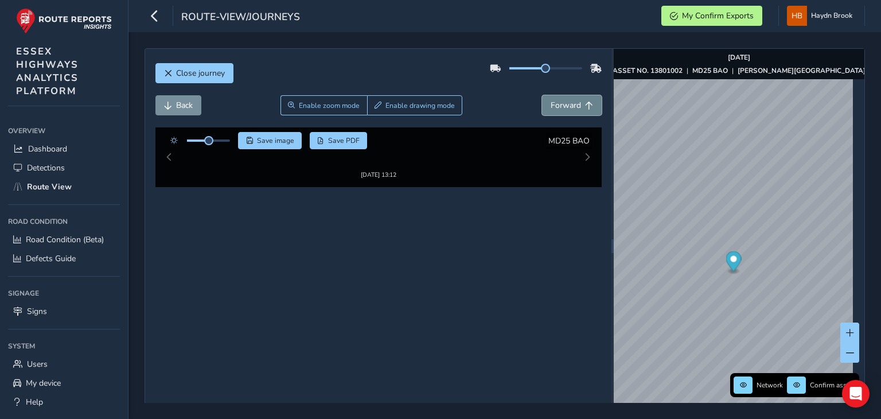
click at [585, 108] on span "Forward" at bounding box center [589, 105] width 8 height 8
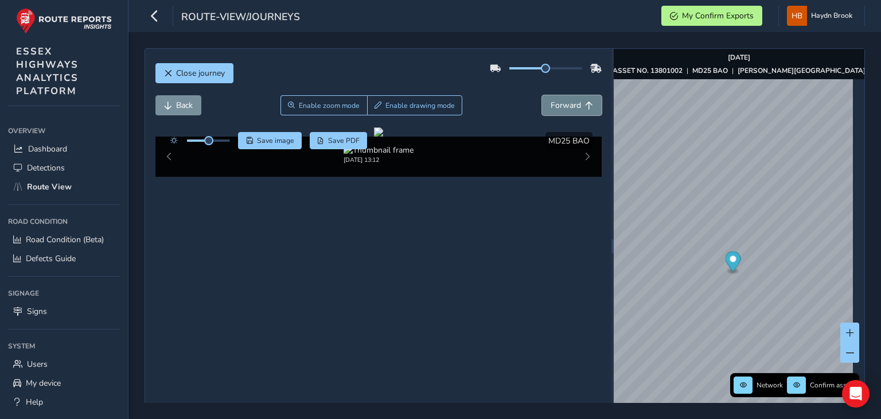
click at [585, 108] on span "Forward" at bounding box center [589, 105] width 8 height 8
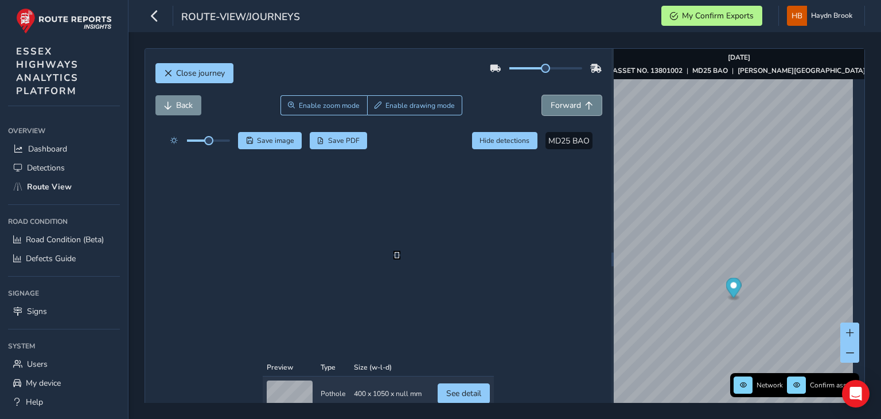
click at [585, 108] on span "Forward" at bounding box center [589, 105] width 8 height 8
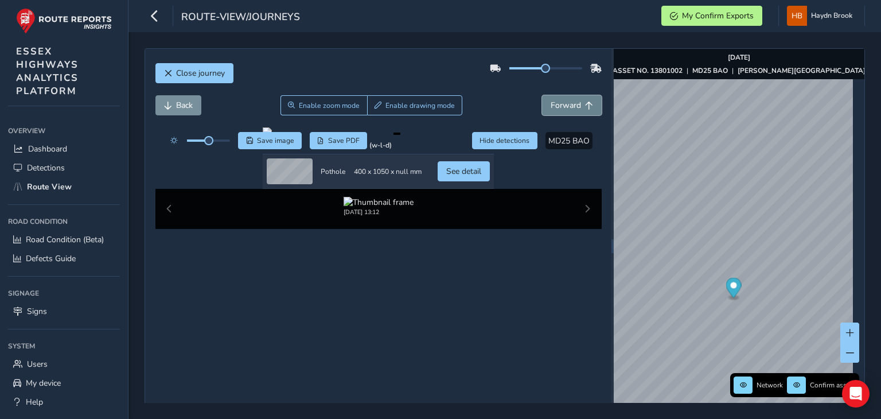
click at [585, 108] on span "Forward" at bounding box center [589, 105] width 8 height 8
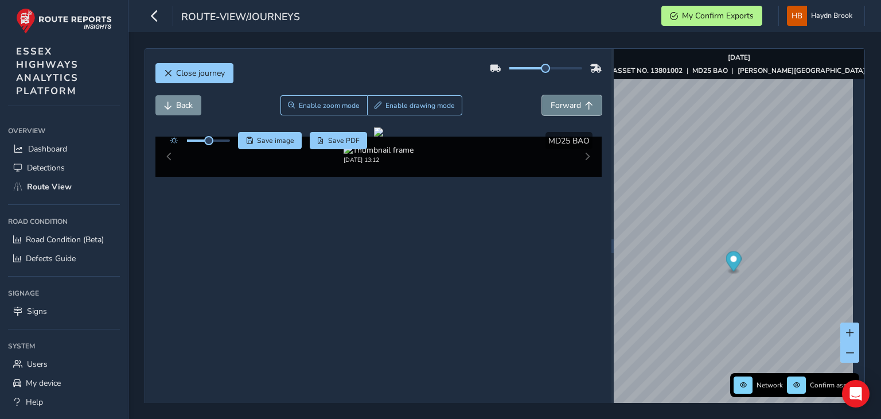
click at [585, 108] on span "Forward" at bounding box center [589, 105] width 8 height 8
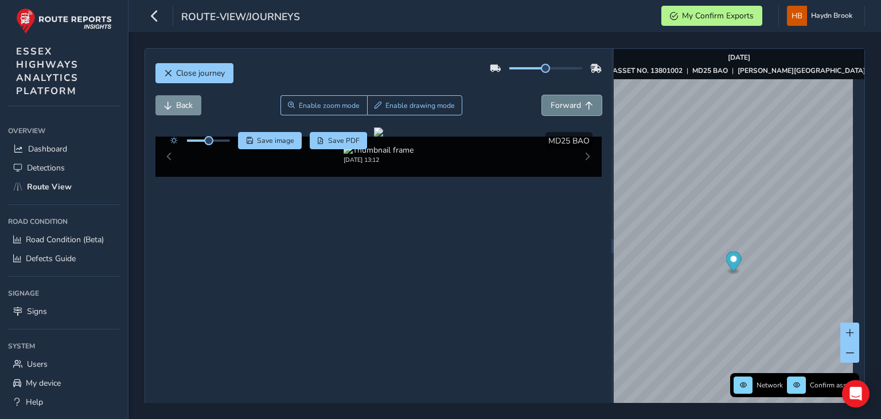
click at [585, 108] on span "Forward" at bounding box center [589, 105] width 8 height 8
click at [176, 101] on span "Back" at bounding box center [184, 105] width 17 height 11
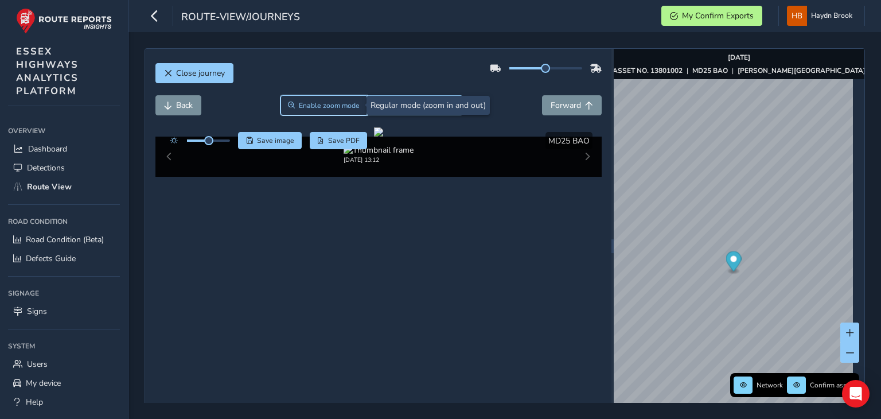
click at [315, 106] on span "Enable zoom mode" at bounding box center [329, 105] width 61 height 9
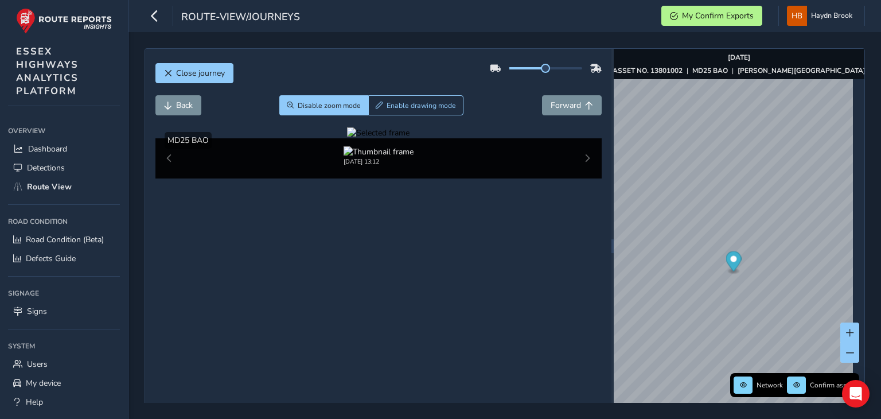
click at [409, 138] on div at bounding box center [378, 132] width 62 height 11
click at [428, 247] on img at bounding box center [421, 262] width 1651 height 929
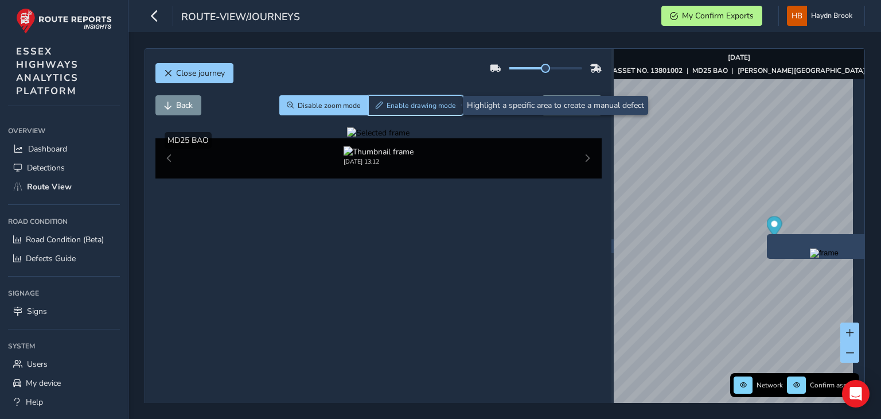
click at [441, 105] on span "Enable drawing mode" at bounding box center [420, 105] width 69 height 9
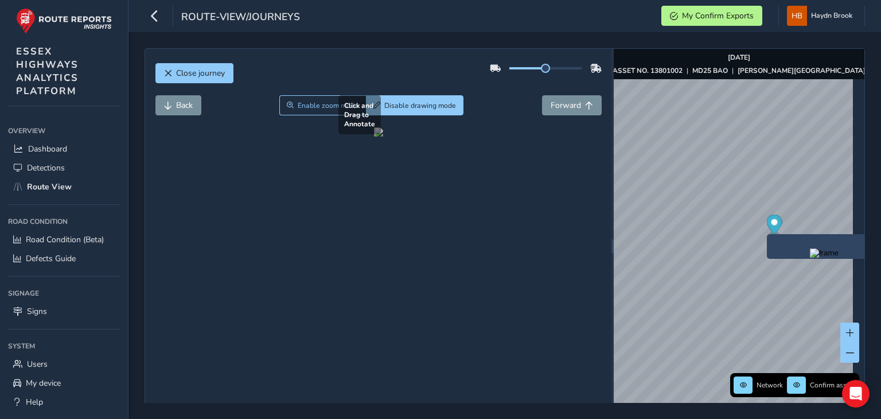
drag, startPoint x: 383, startPoint y: 244, endPoint x: 424, endPoint y: 267, distance: 47.0
click at [383, 136] on div at bounding box center [378, 131] width 9 height 9
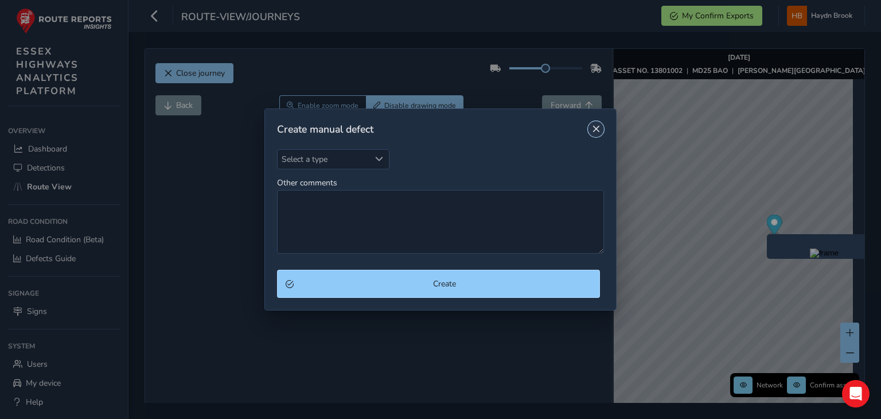
click at [592, 128] on span "Close" at bounding box center [596, 129] width 8 height 8
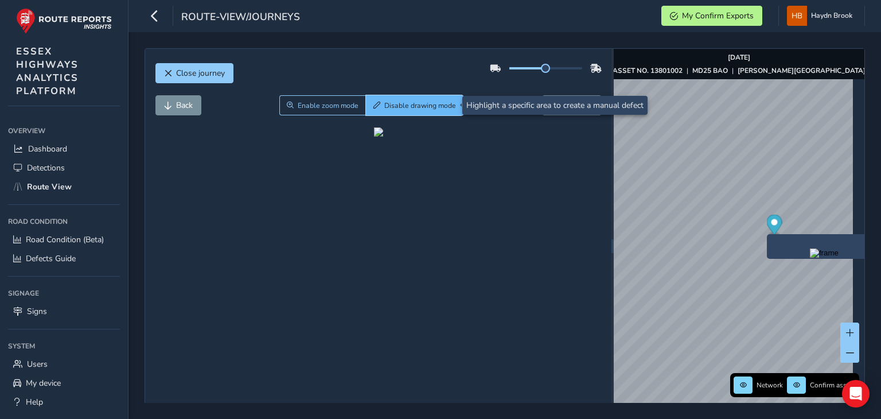
click at [386, 101] on span "Disable drawing mode" at bounding box center [420, 105] width 72 height 9
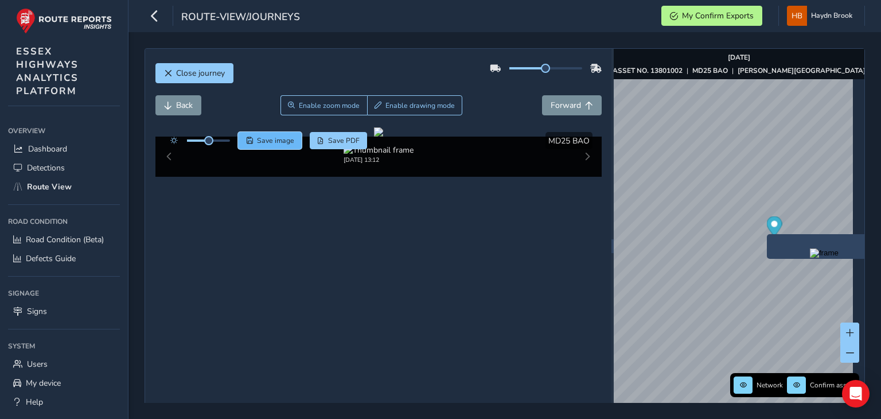
click at [289, 136] on span "Save image" at bounding box center [275, 140] width 37 height 9
